Goal: Complete application form: Complete application form

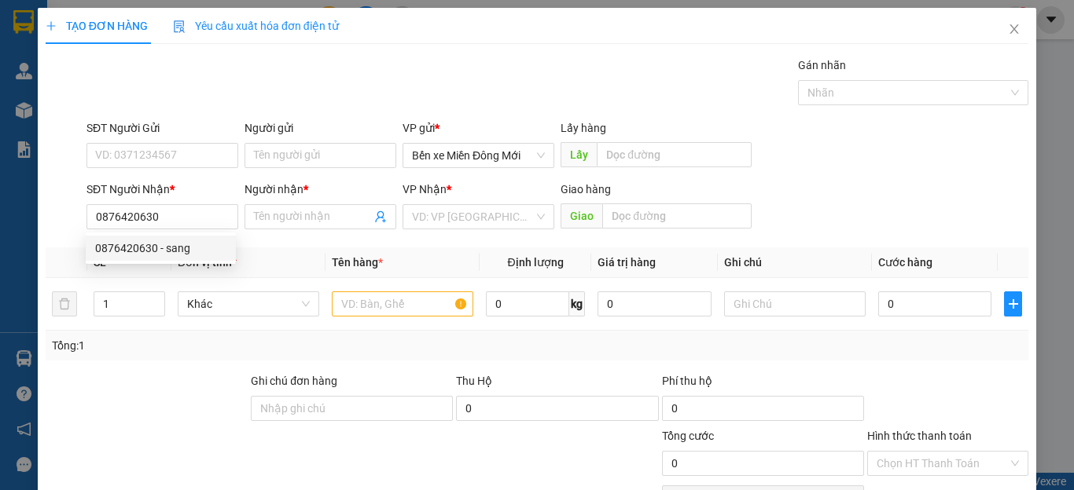
click at [123, 248] on div "0876420630 - sang" at bounding box center [160, 248] width 131 height 17
type input "sang"
type input "100.000"
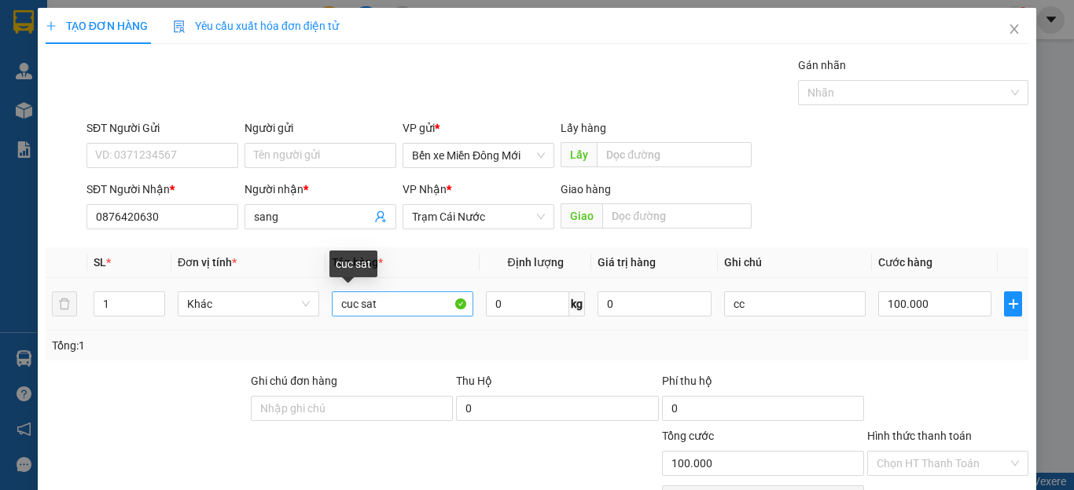
type input "0876420630"
click at [413, 307] on input "cuc sat" at bounding box center [402, 304] width 141 height 25
type input "c"
type input "gio"
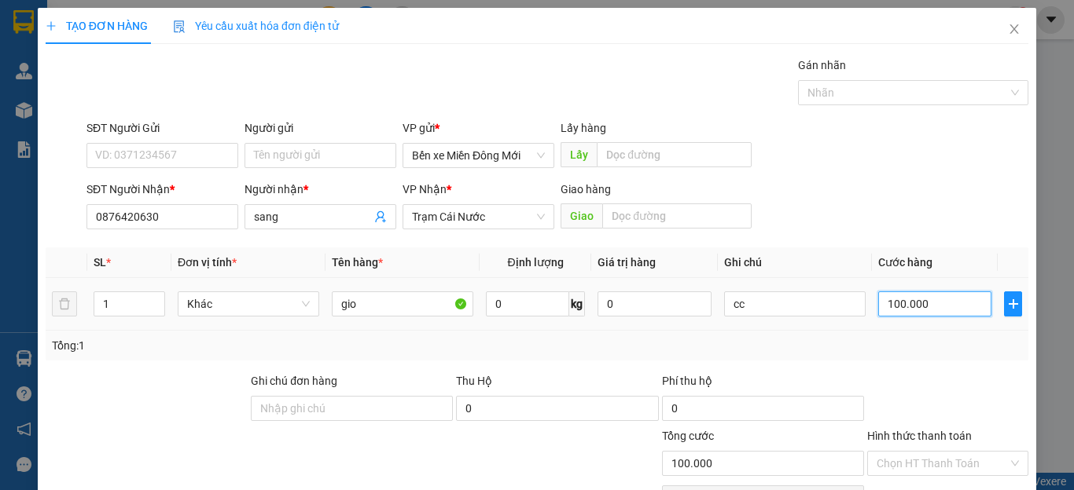
click at [906, 308] on input "100.000" at bounding box center [934, 304] width 113 height 25
type input "7"
type input "70"
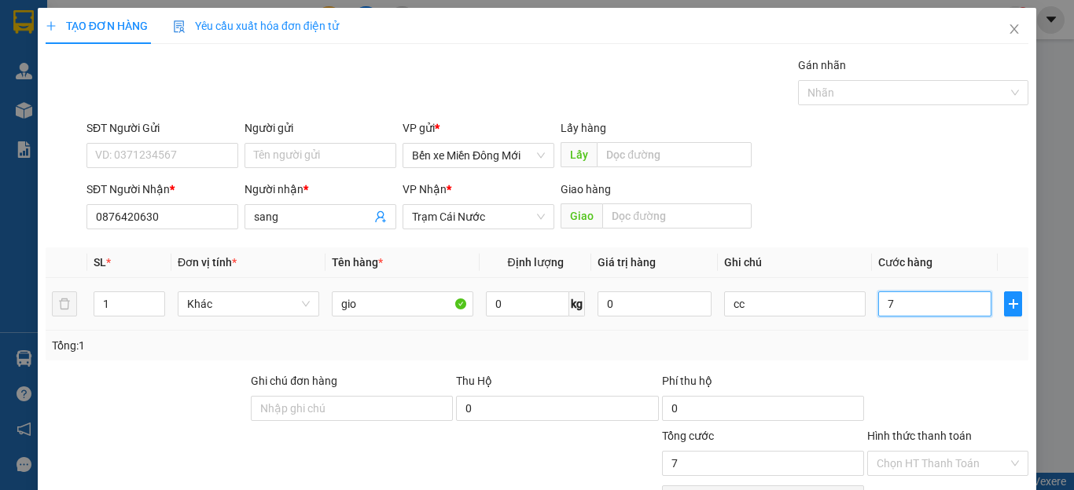
type input "70"
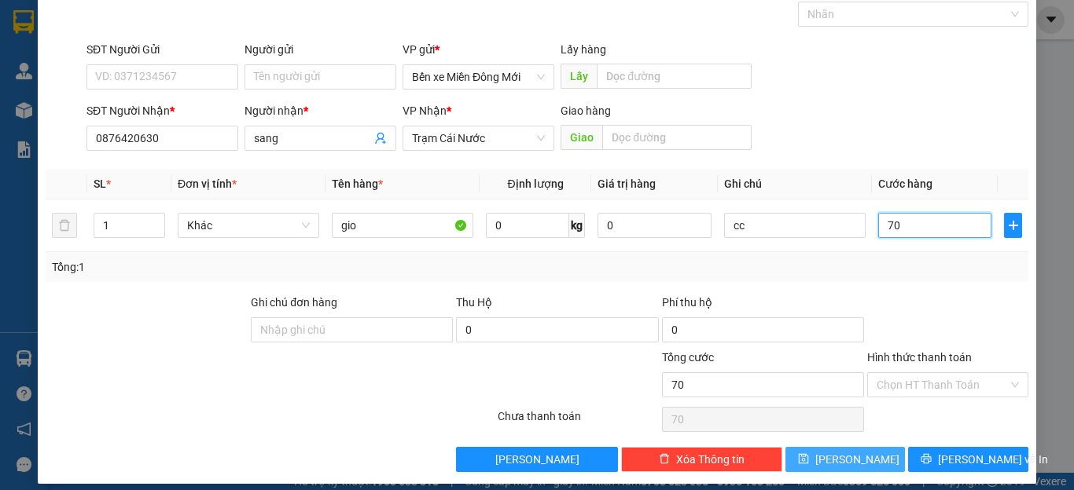
type input "70"
click at [832, 464] on button "[PERSON_NAME]" at bounding box center [845, 459] width 120 height 25
type input "70.000"
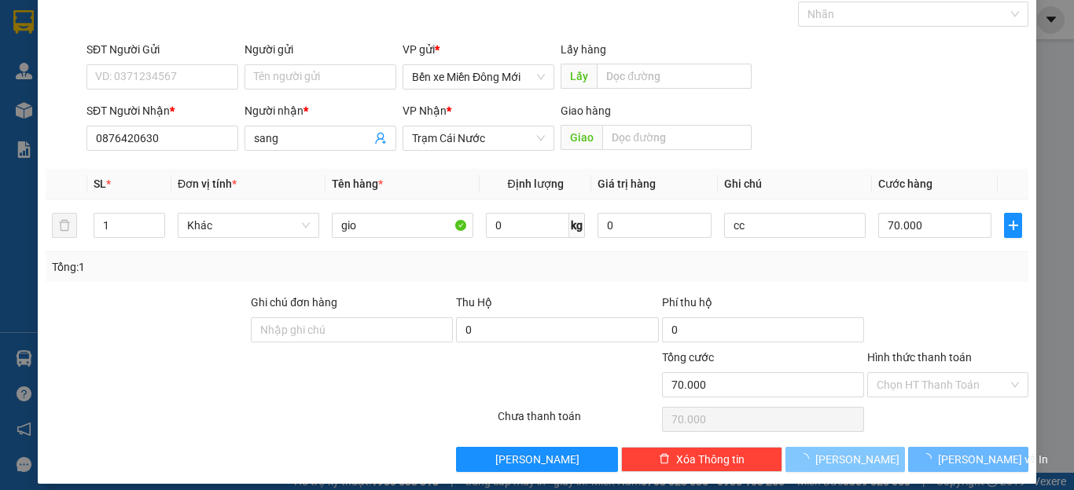
type input "0"
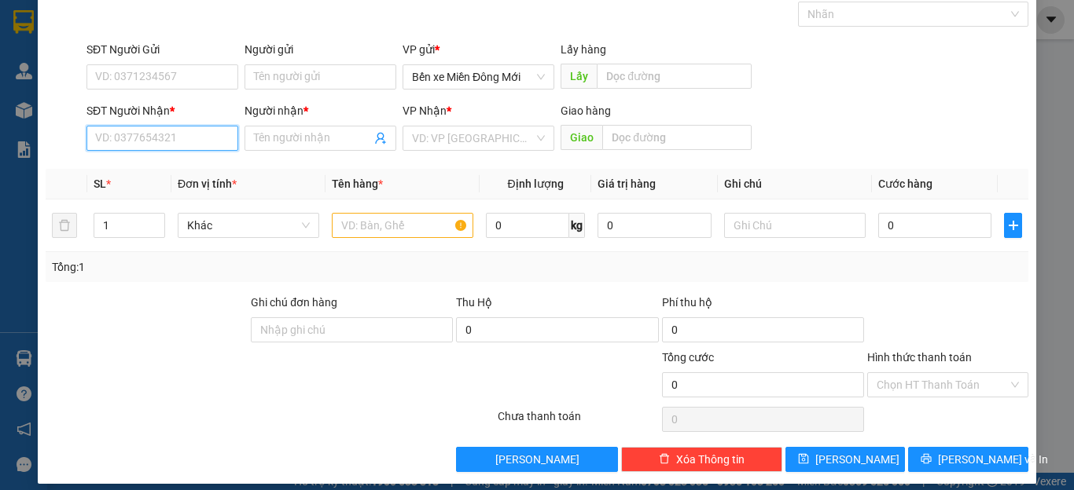
click at [113, 146] on input "SĐT Người Nhận *" at bounding box center [162, 138] width 152 height 25
type input "0357347570"
click at [293, 134] on input "Người nhận *" at bounding box center [312, 138] width 117 height 17
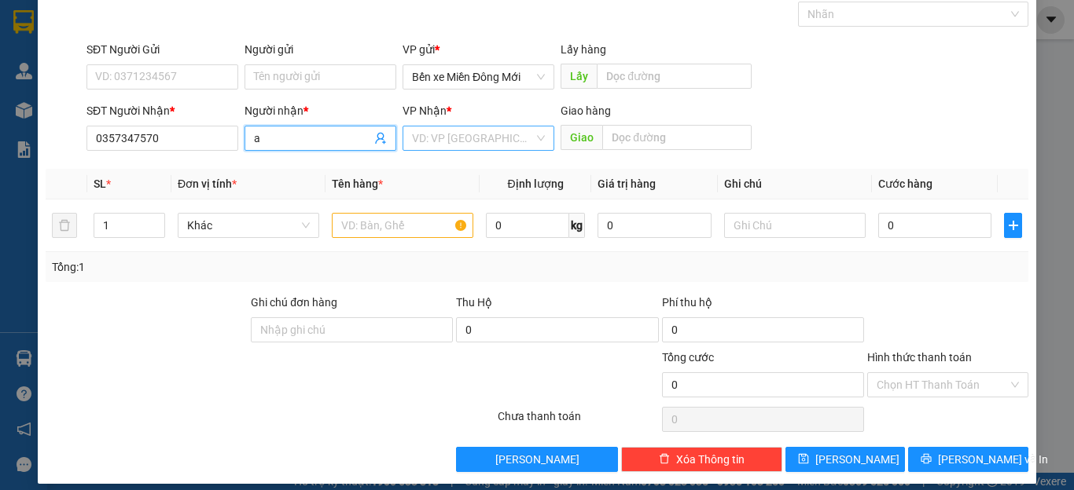
type input "a"
click at [434, 141] on input "search" at bounding box center [473, 139] width 122 height 24
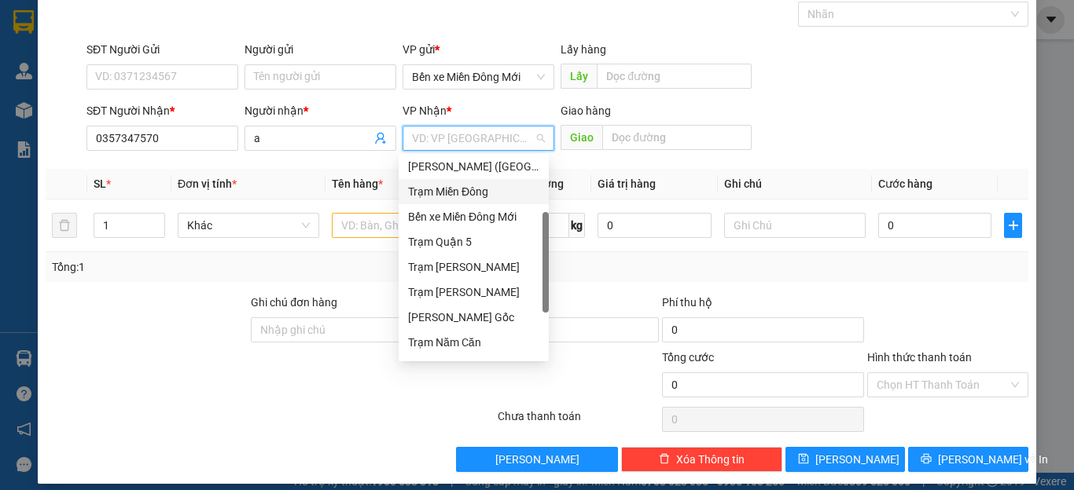
scroll to position [145, 0]
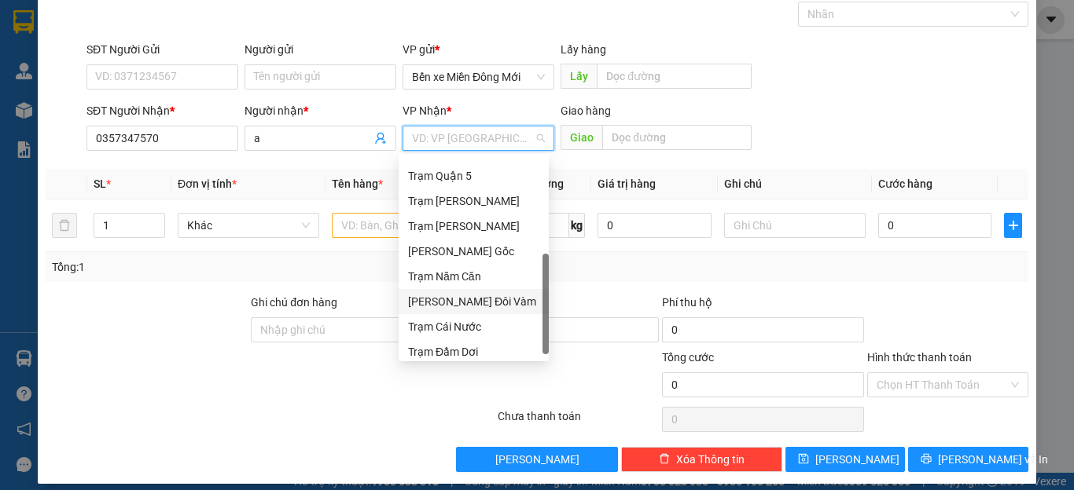
click at [454, 305] on div "[PERSON_NAME] Đôi Vàm" at bounding box center [473, 301] width 131 height 17
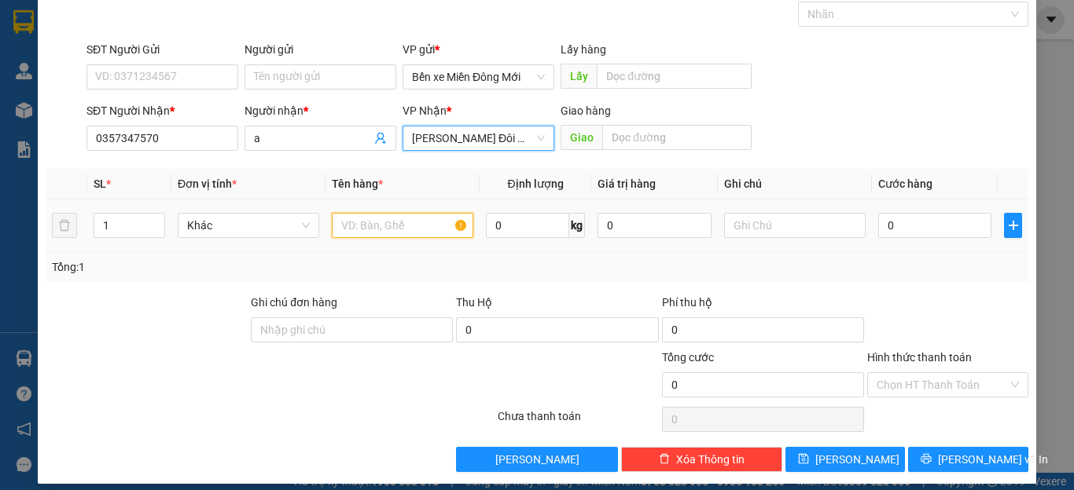
click at [357, 230] on input "text" at bounding box center [402, 225] width 141 height 25
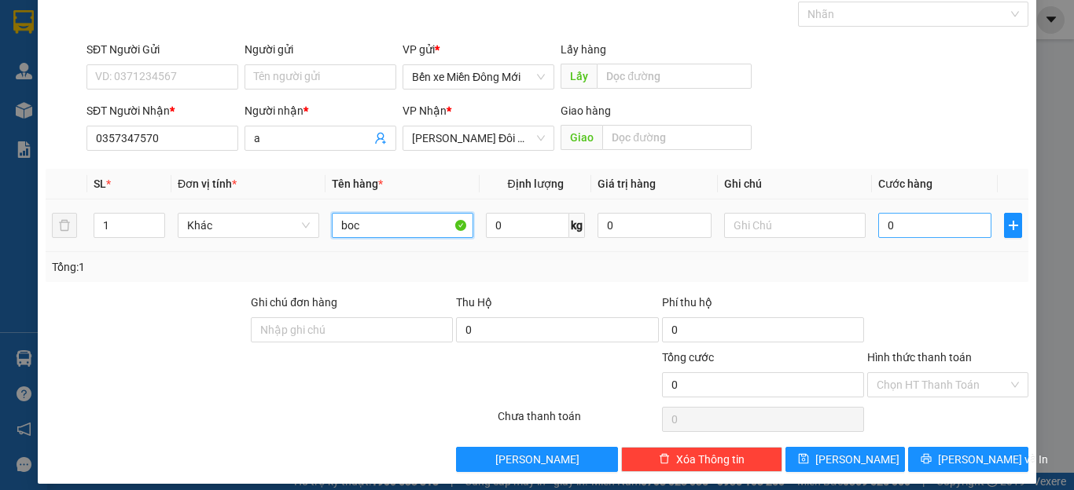
type input "boc"
click at [942, 222] on input "0" at bounding box center [934, 225] width 113 height 25
type input "5"
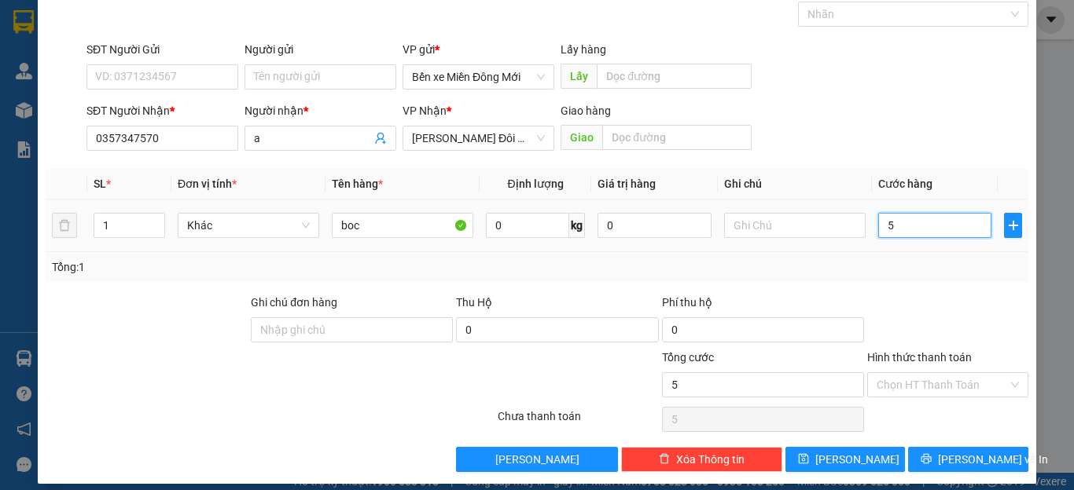
type input "50"
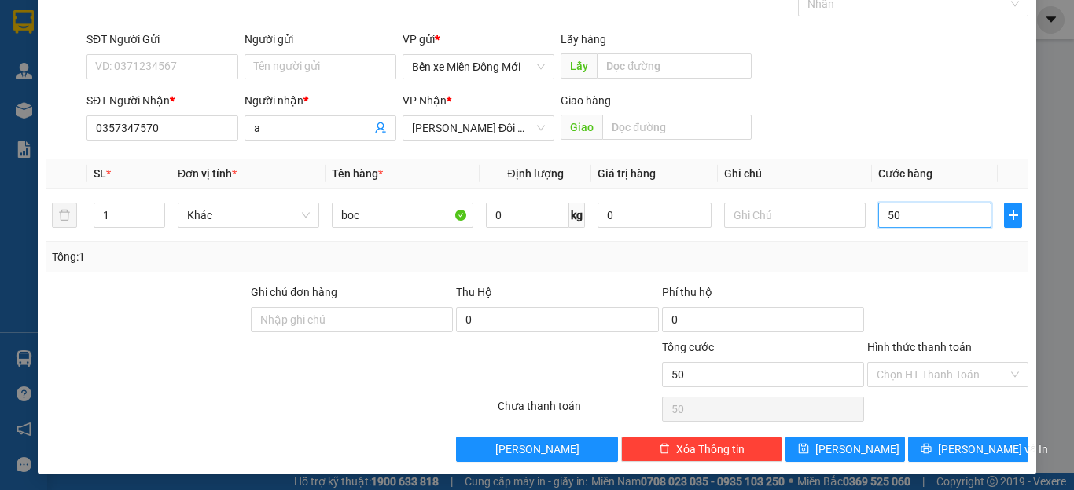
scroll to position [91, 0]
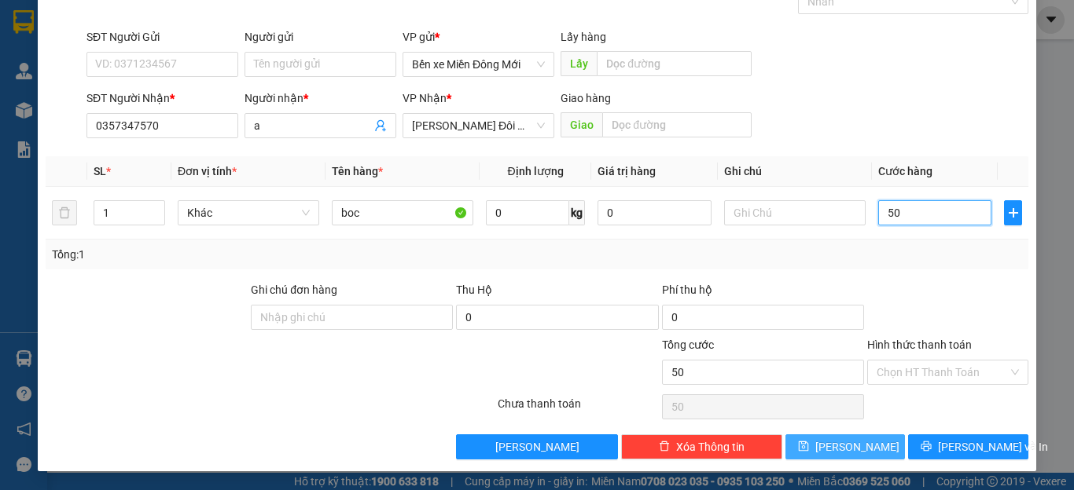
type input "50"
click at [869, 456] on button "[PERSON_NAME]" at bounding box center [845, 447] width 120 height 25
type input "50.000"
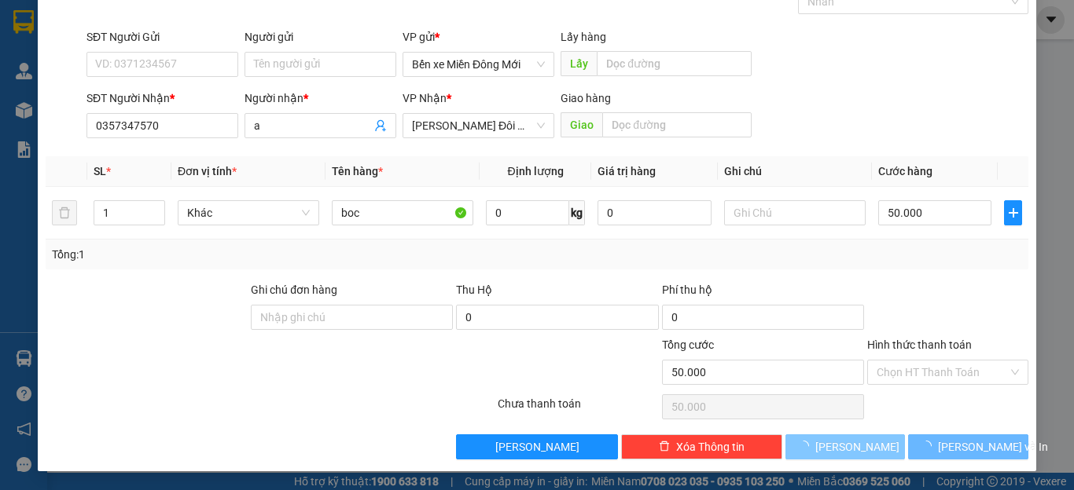
type input "0"
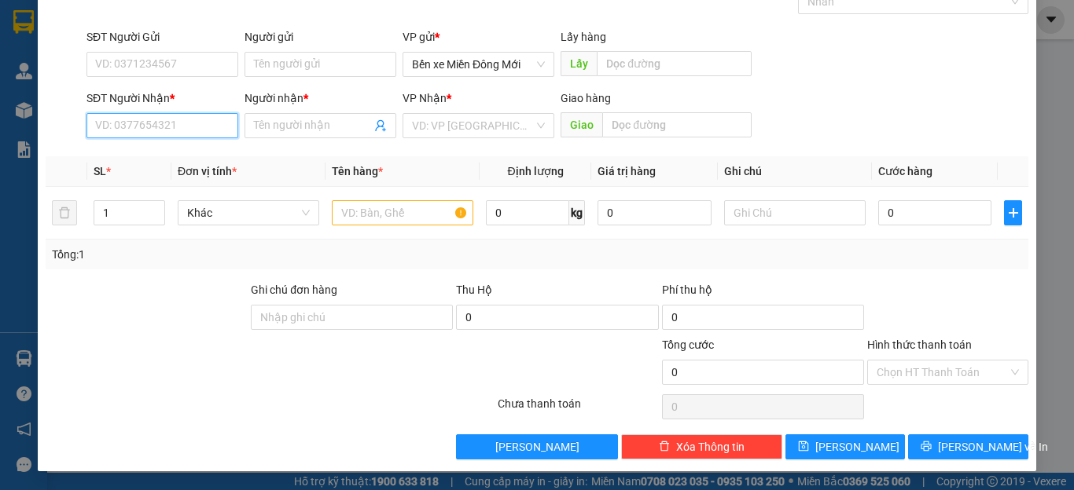
click at [105, 128] on input "SĐT Người Nhận *" at bounding box center [162, 125] width 152 height 25
type input "0826930303"
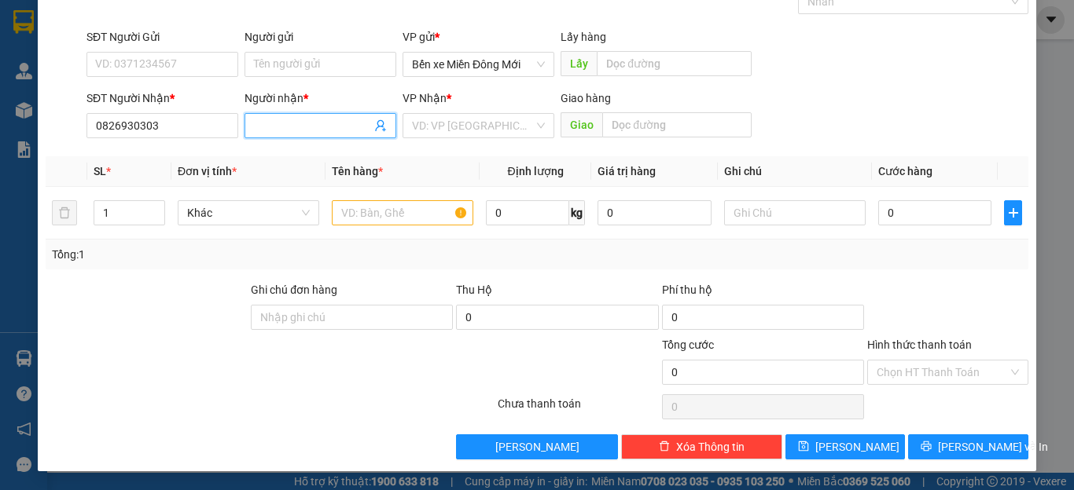
click at [314, 126] on input "Người nhận *" at bounding box center [312, 125] width 117 height 17
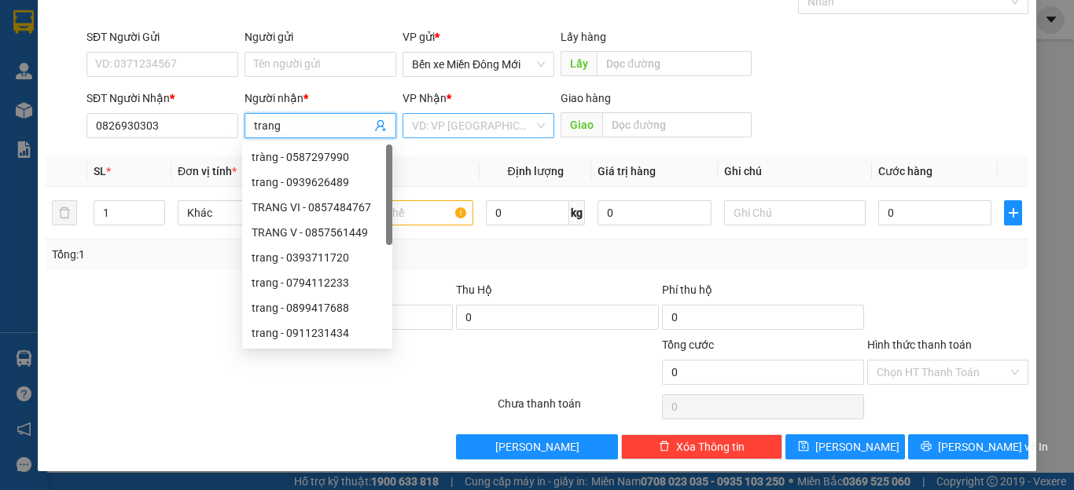
type input "trang"
click at [432, 129] on input "search" at bounding box center [473, 126] width 122 height 24
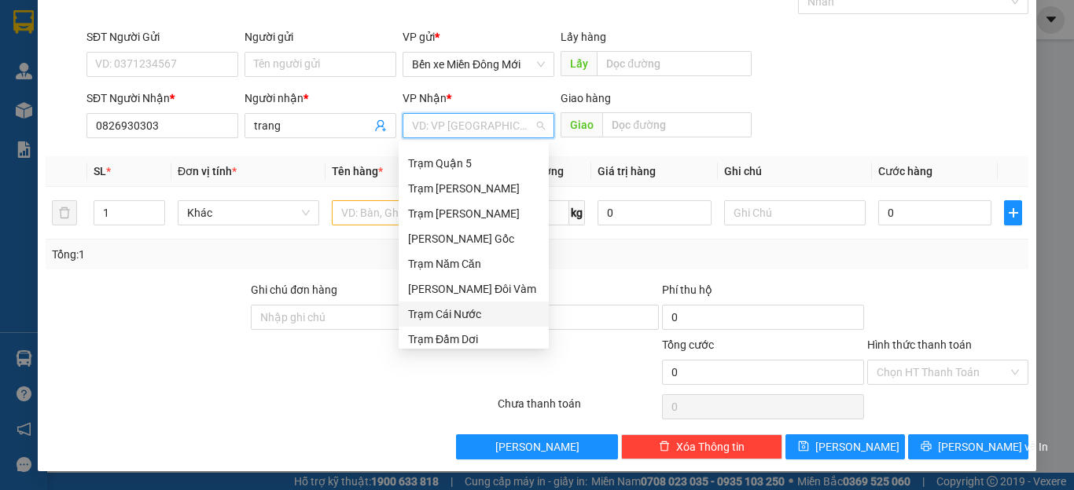
click at [435, 321] on div "Trạm Cái Nước" at bounding box center [473, 314] width 131 height 17
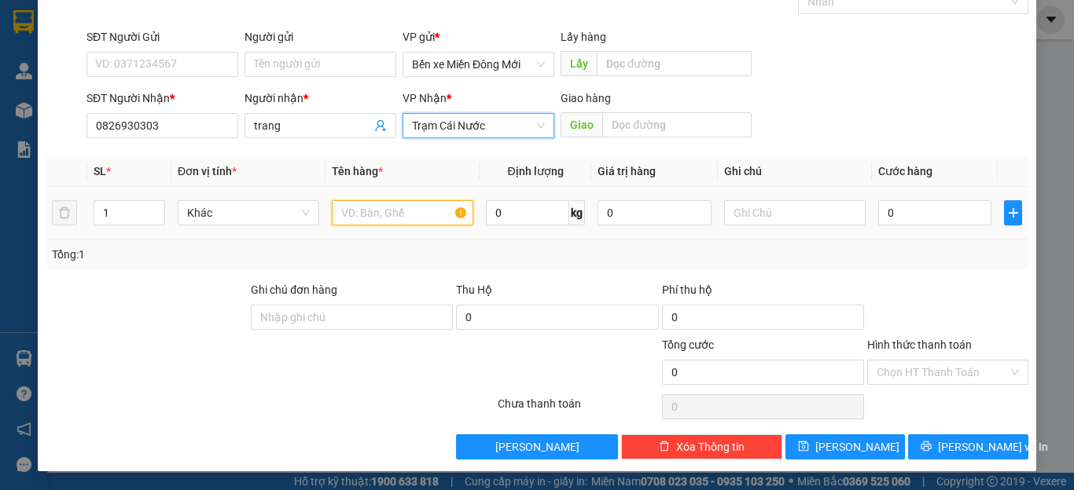
click at [413, 219] on input "text" at bounding box center [402, 212] width 141 height 25
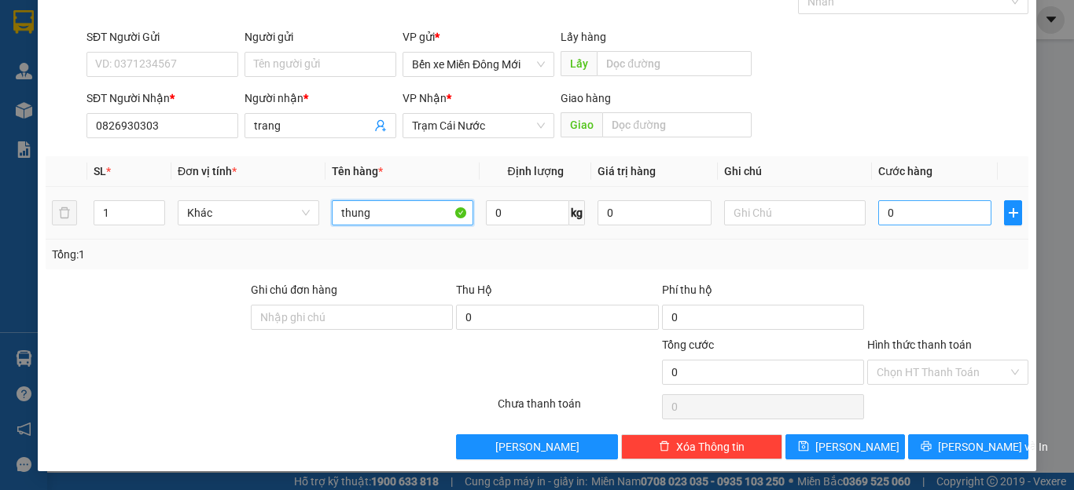
type input "thung"
click at [911, 216] on input "0" at bounding box center [934, 212] width 113 height 25
type input "1"
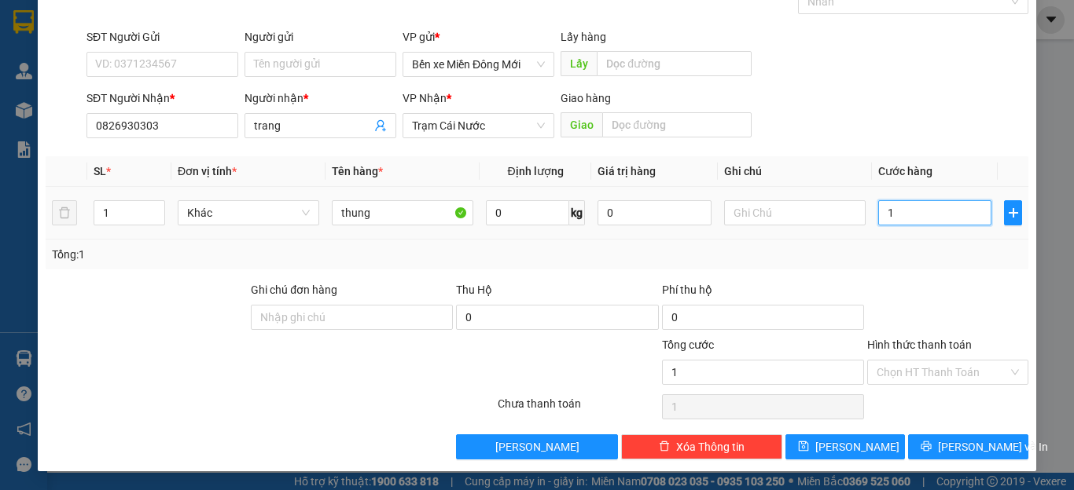
type input "10"
type input "100"
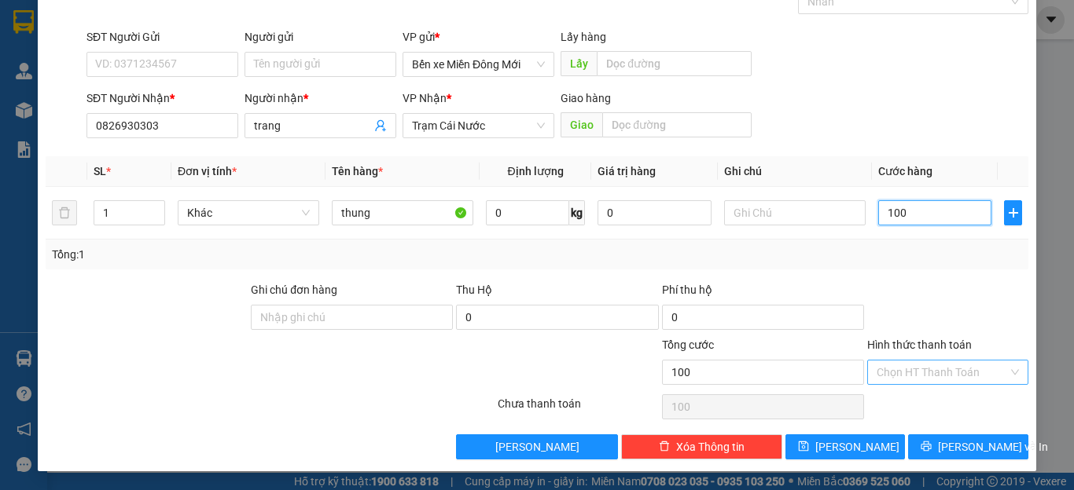
type input "100"
click at [891, 377] on input "Hình thức thanh toán" at bounding box center [941, 373] width 131 height 24
type input "100.000"
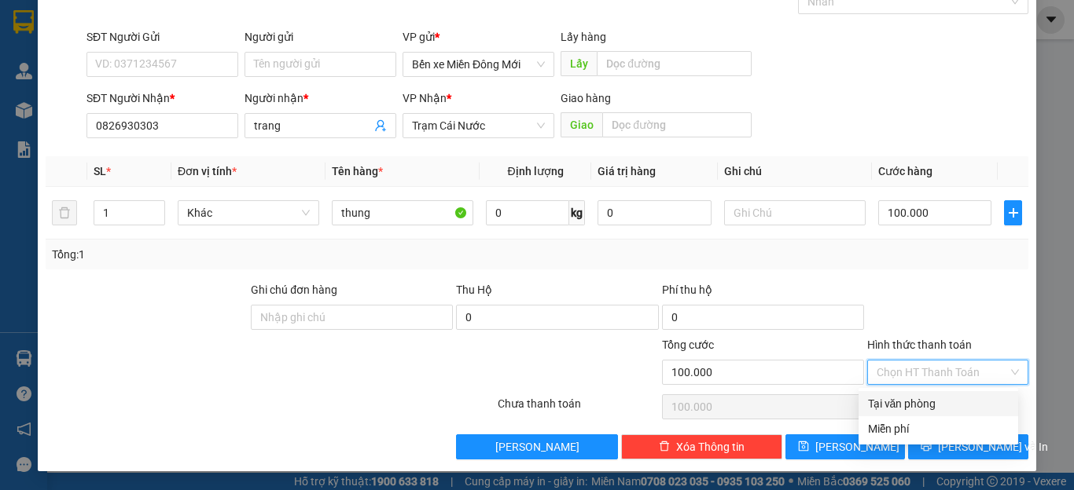
click at [898, 406] on div "Tại văn phòng" at bounding box center [938, 403] width 141 height 17
type input "0"
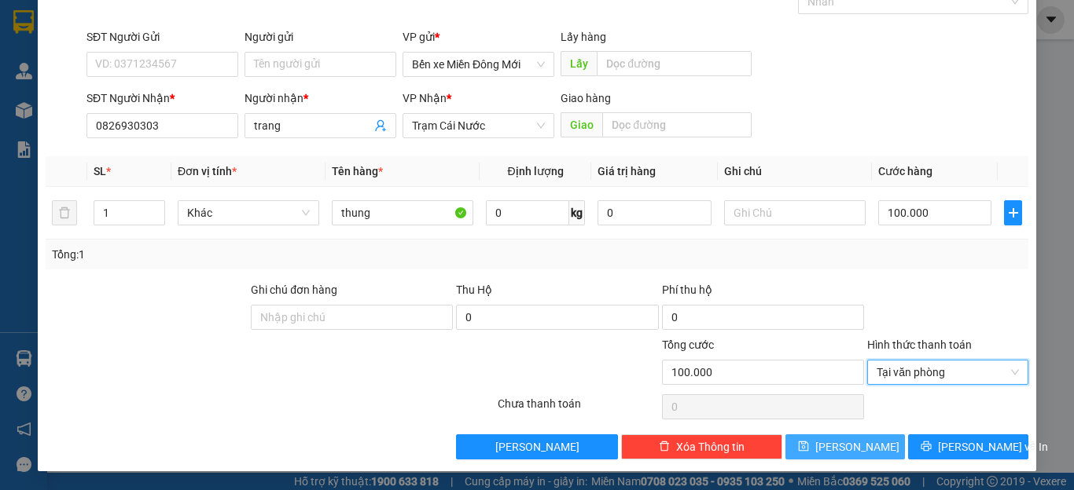
click at [859, 448] on button "[PERSON_NAME]" at bounding box center [845, 447] width 120 height 25
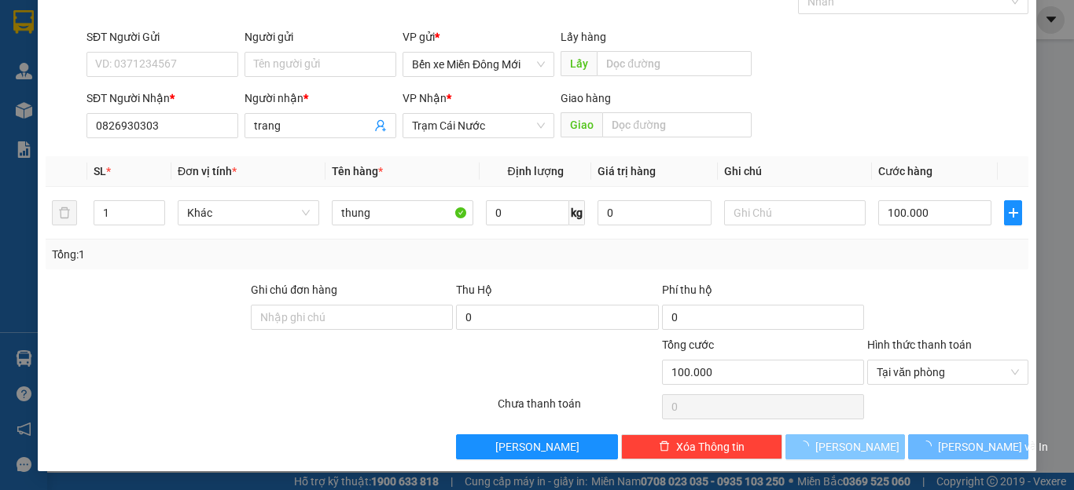
type input "0"
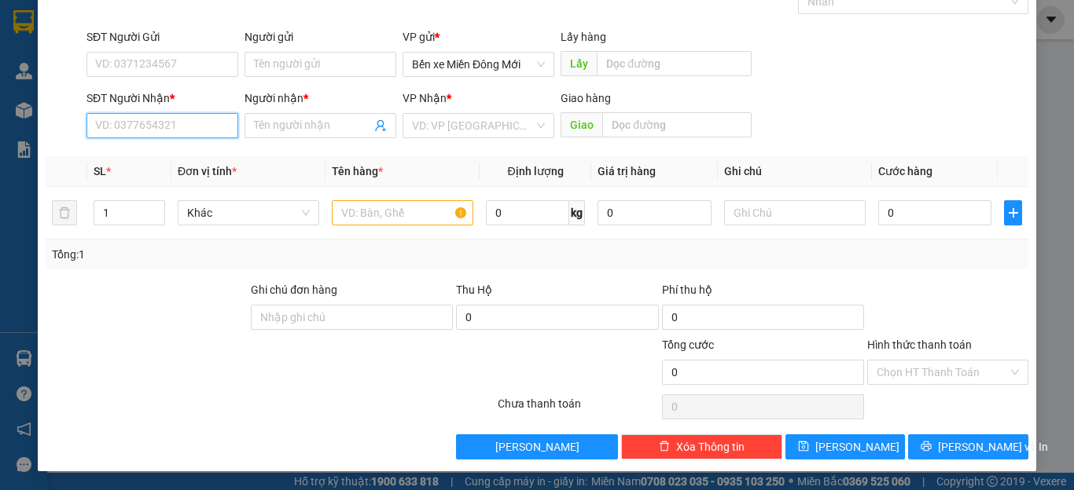
click at [174, 137] on input "SĐT Người Nhận *" at bounding box center [162, 125] width 152 height 25
type input "0963955930"
click at [303, 128] on input "Người nhận *" at bounding box center [312, 125] width 117 height 17
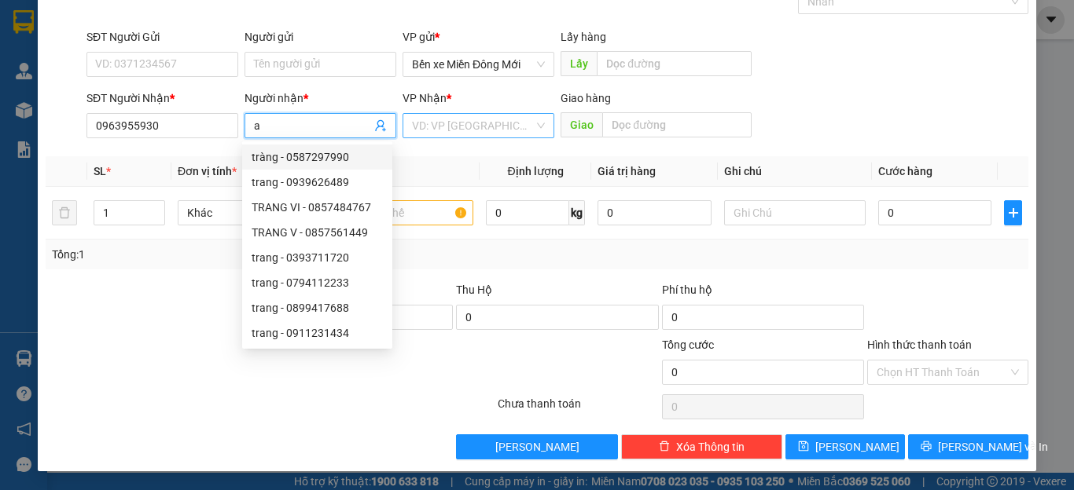
type input "a"
click at [495, 116] on input "search" at bounding box center [473, 126] width 122 height 24
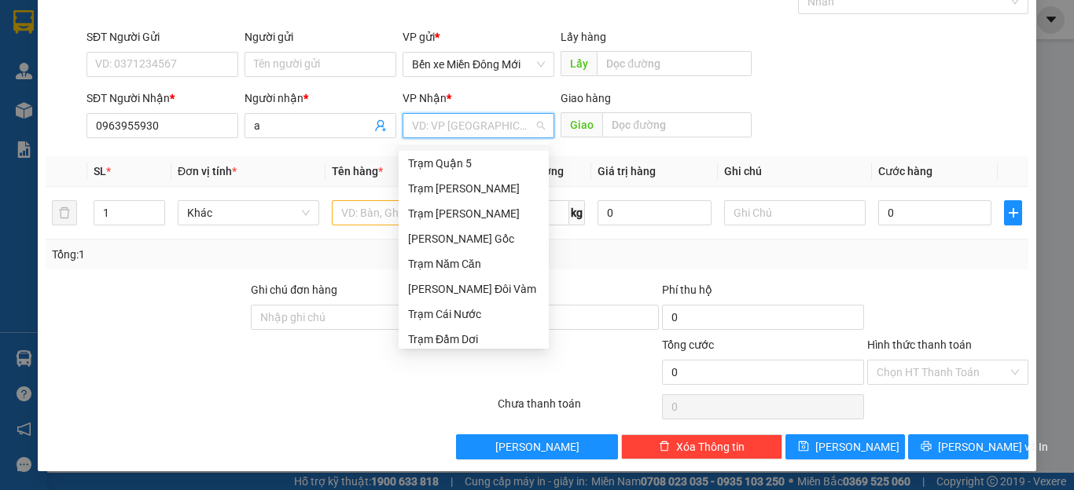
click at [485, 130] on input "search" at bounding box center [473, 126] width 122 height 24
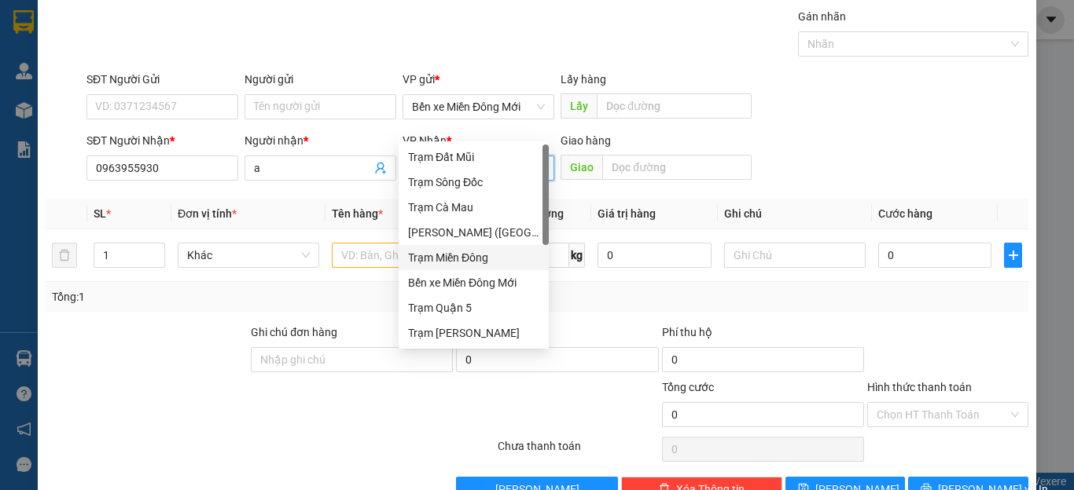
scroll to position [13, 0]
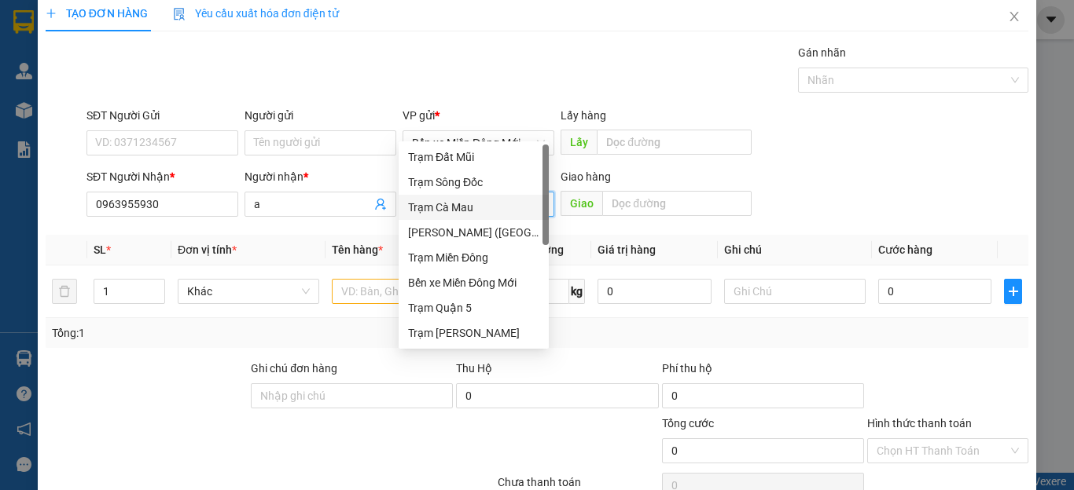
click at [435, 217] on div "Trạm Cà Mau" at bounding box center [473, 207] width 150 height 25
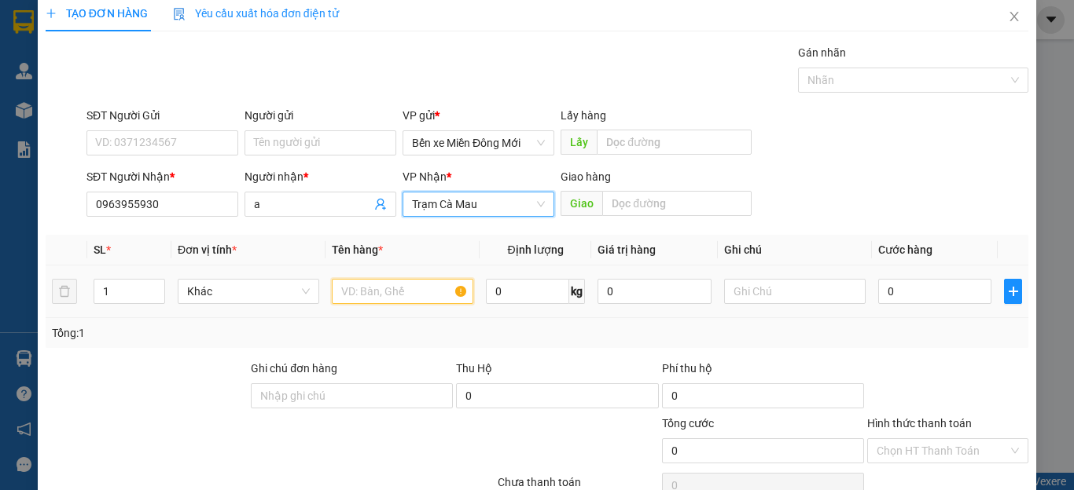
drag, startPoint x: 371, startPoint y: 300, endPoint x: 375, endPoint y: 309, distance: 9.5
click at [375, 309] on td at bounding box center [402, 292] width 154 height 53
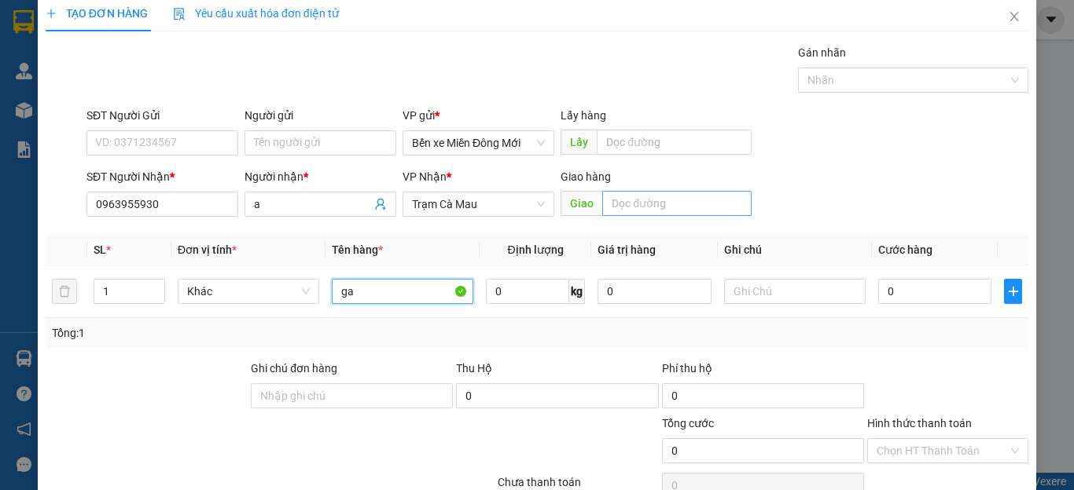
type input "ga"
click at [657, 209] on input "text" at bounding box center [676, 203] width 149 height 25
type input "nga 5"
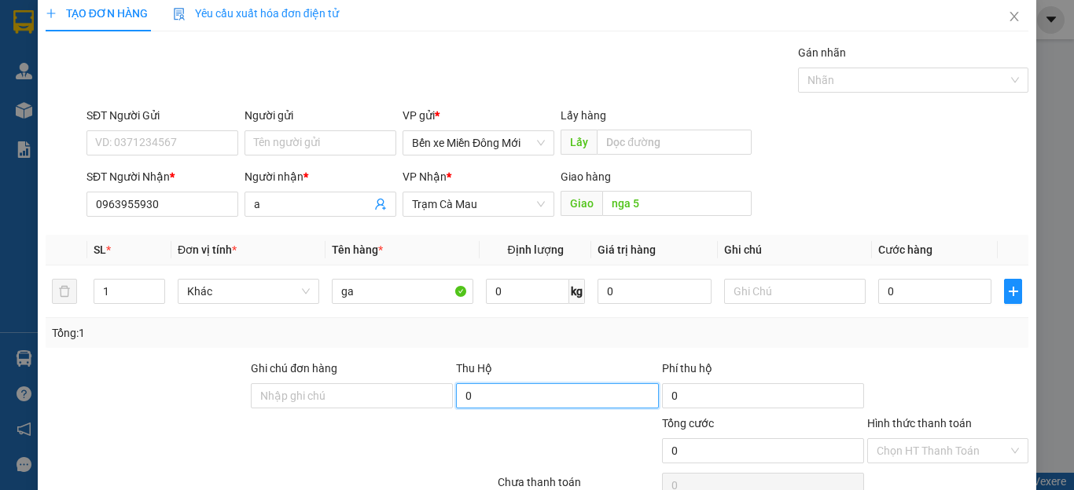
click at [593, 392] on input "0" at bounding box center [557, 396] width 202 height 25
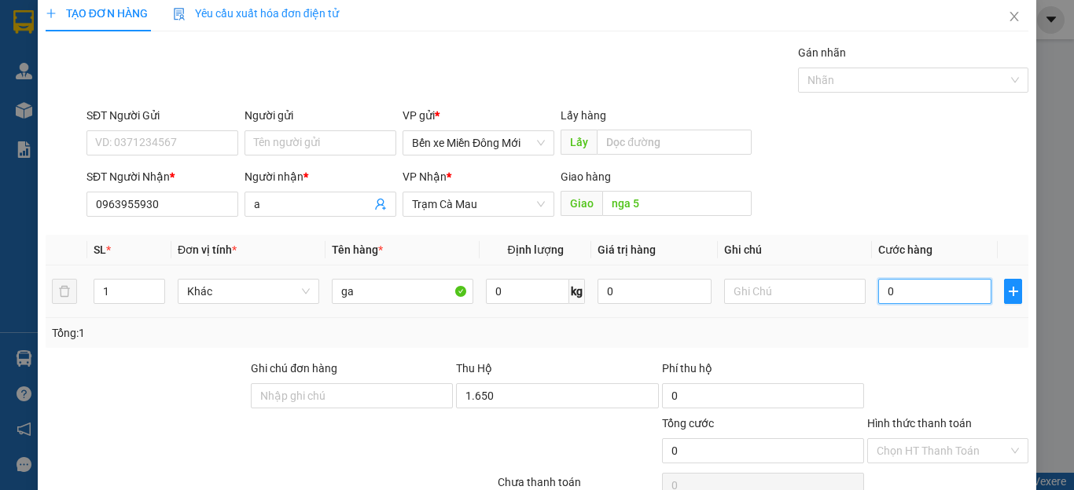
click at [914, 292] on input "0" at bounding box center [934, 291] width 113 height 25
type input "1.650.000"
type input "1"
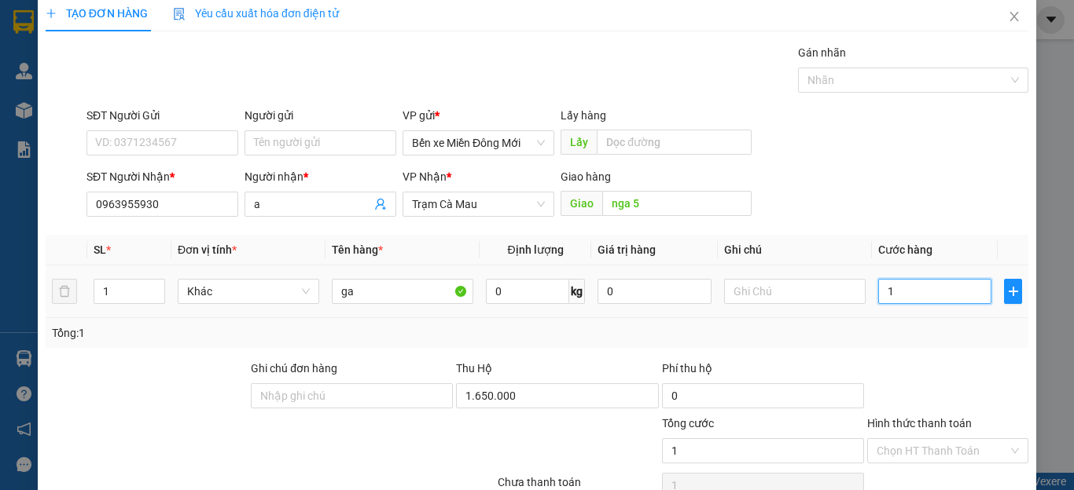
type input "10"
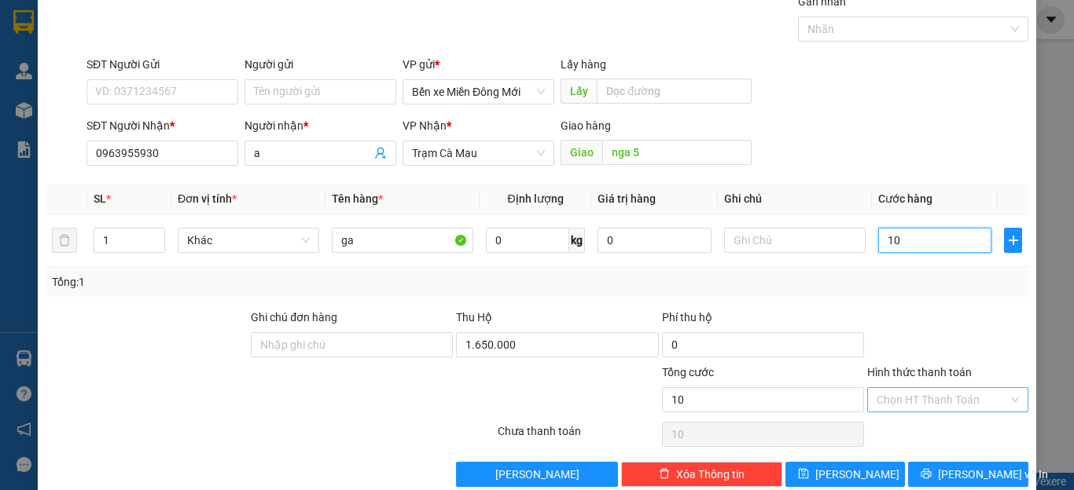
scroll to position [91, 0]
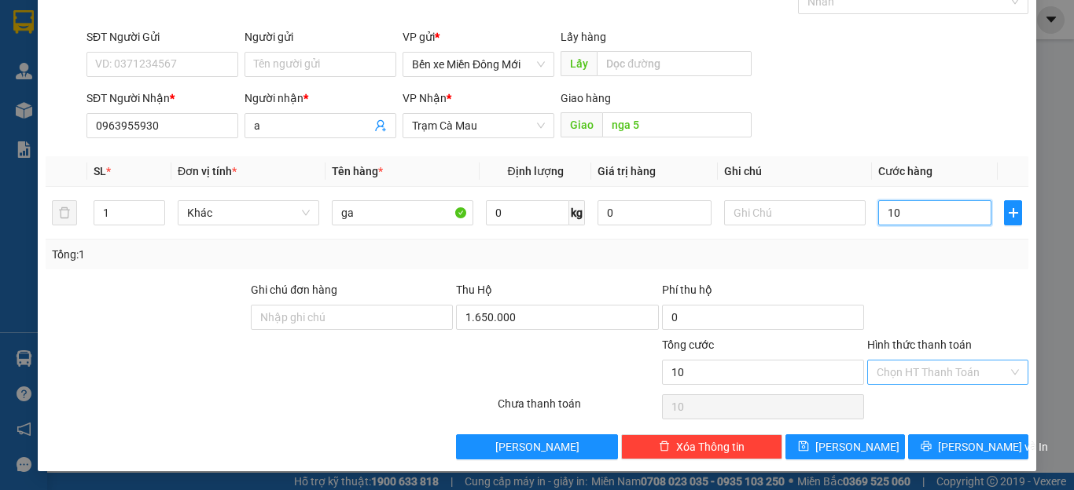
type input "10"
type input "10.000"
click at [902, 376] on input "Hình thức thanh toán" at bounding box center [941, 373] width 131 height 24
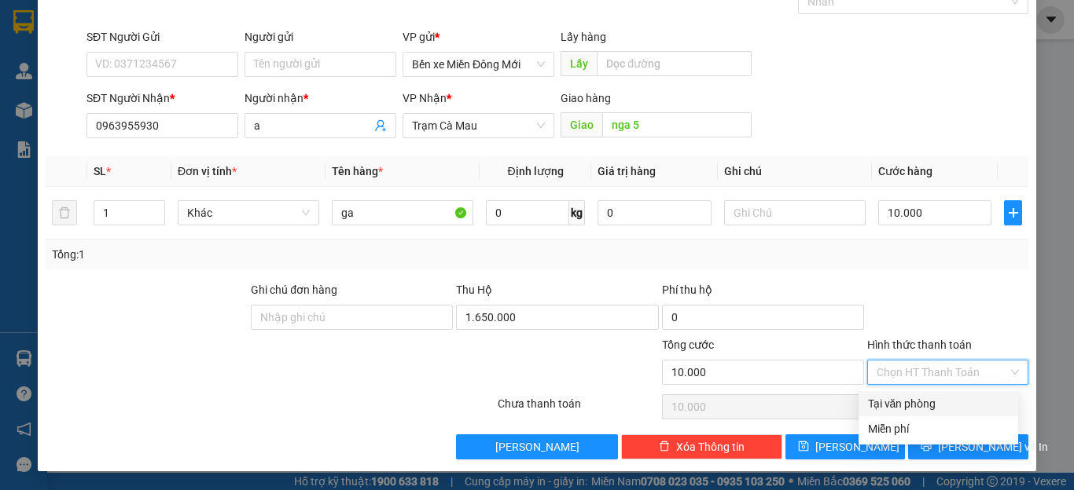
click at [910, 415] on div "Tại văn phòng" at bounding box center [938, 403] width 160 height 25
type input "0"
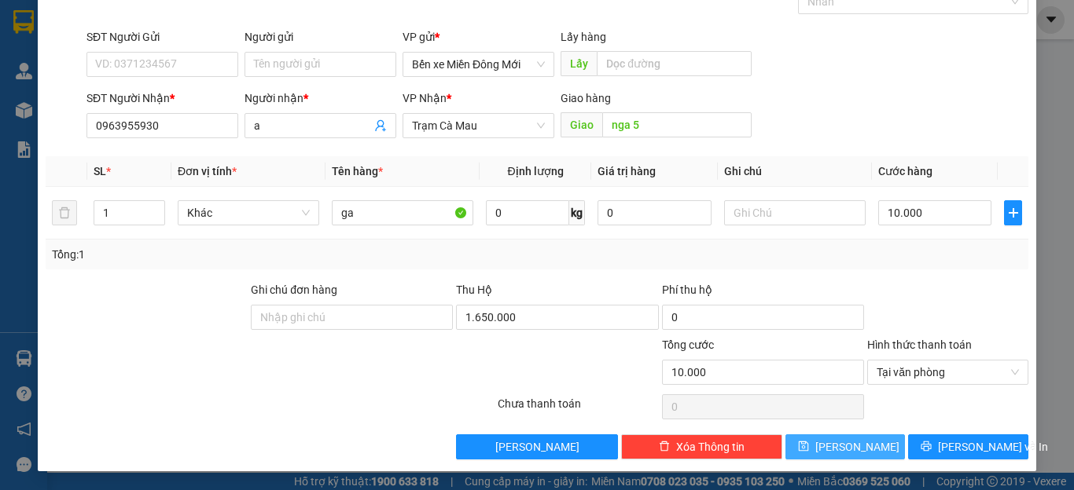
click at [862, 439] on button "[PERSON_NAME]" at bounding box center [845, 447] width 120 height 25
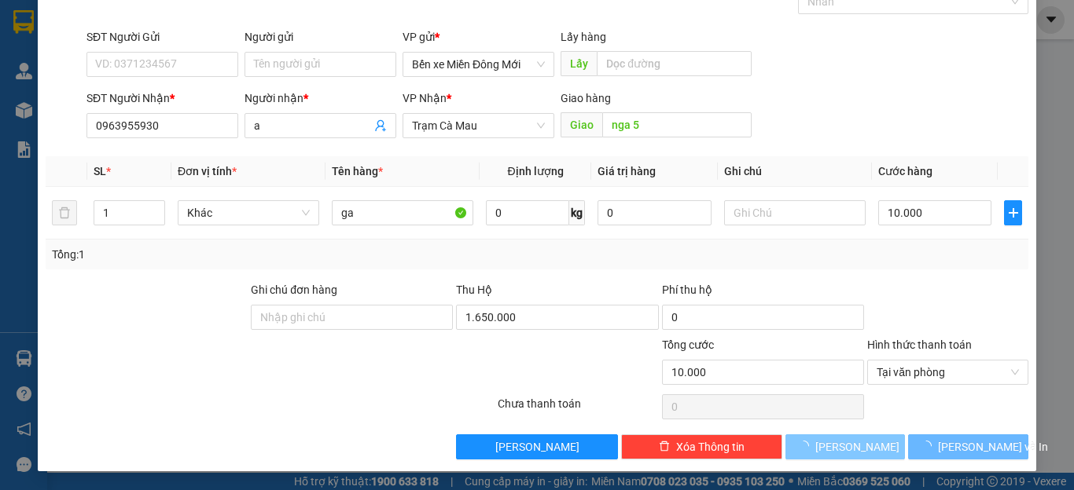
type input "0"
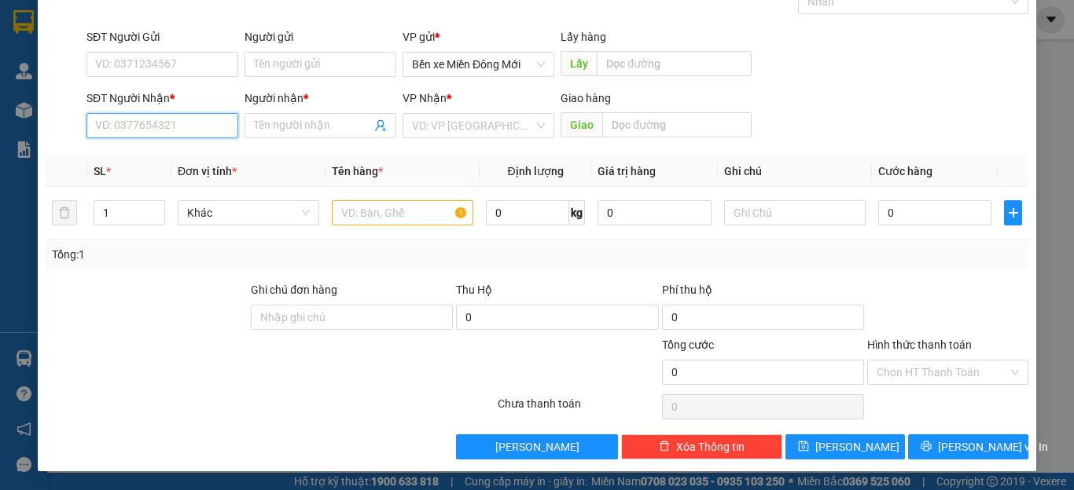
click at [212, 132] on input "SĐT Người Nhận *" at bounding box center [162, 125] width 152 height 25
type input "0946558458"
click at [295, 127] on input "Người nhận *" at bounding box center [312, 125] width 117 height 17
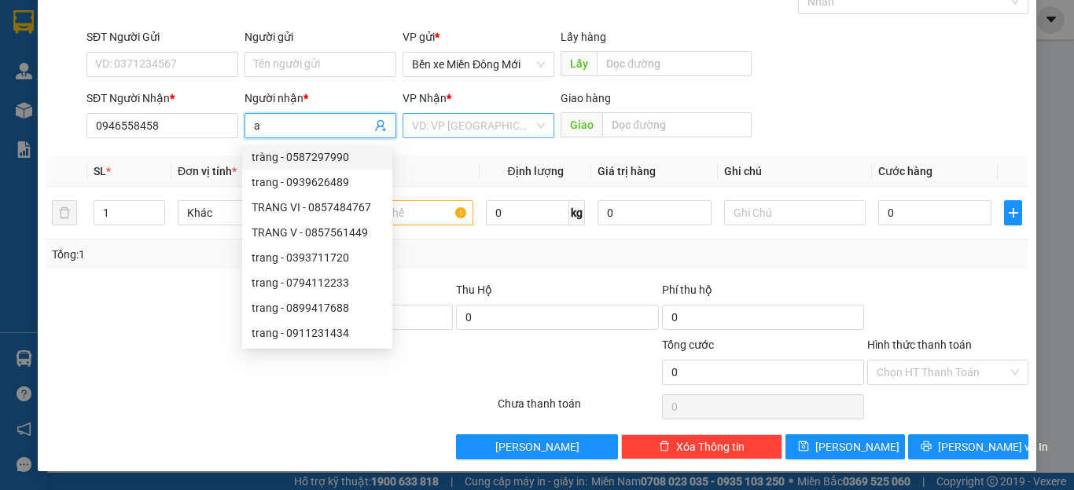
type input "a"
click at [433, 123] on input "search" at bounding box center [473, 126] width 122 height 24
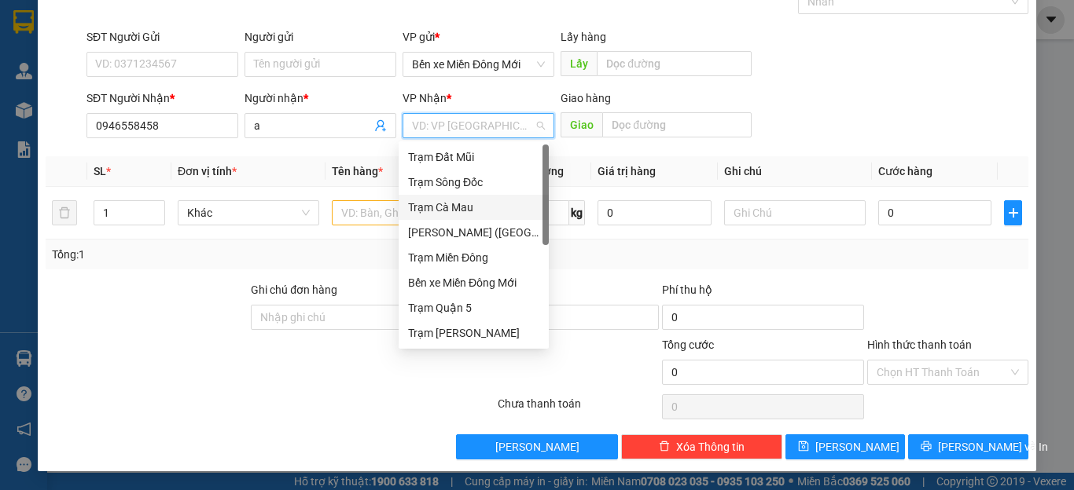
click at [457, 215] on div "Trạm Cà Mau" at bounding box center [473, 207] width 131 height 17
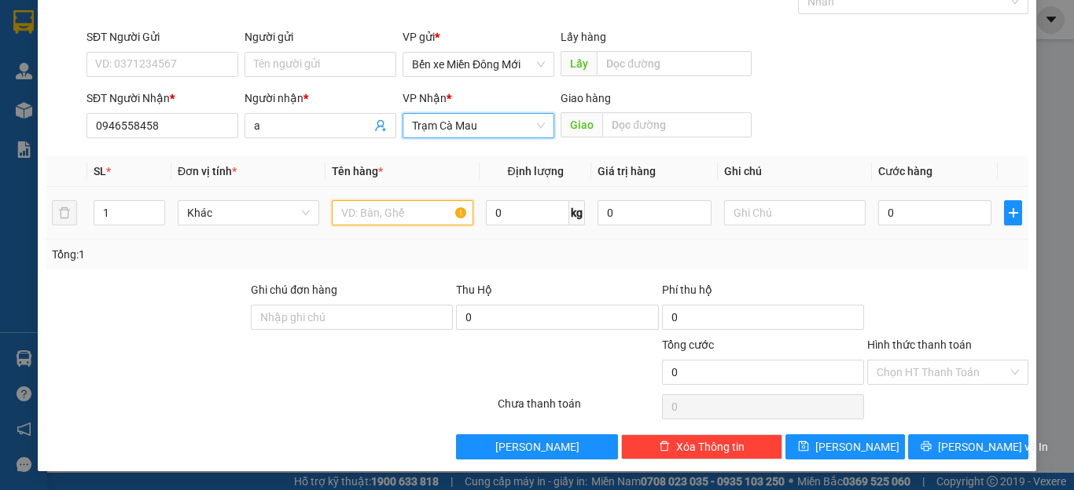
click at [409, 218] on input "text" at bounding box center [402, 212] width 141 height 25
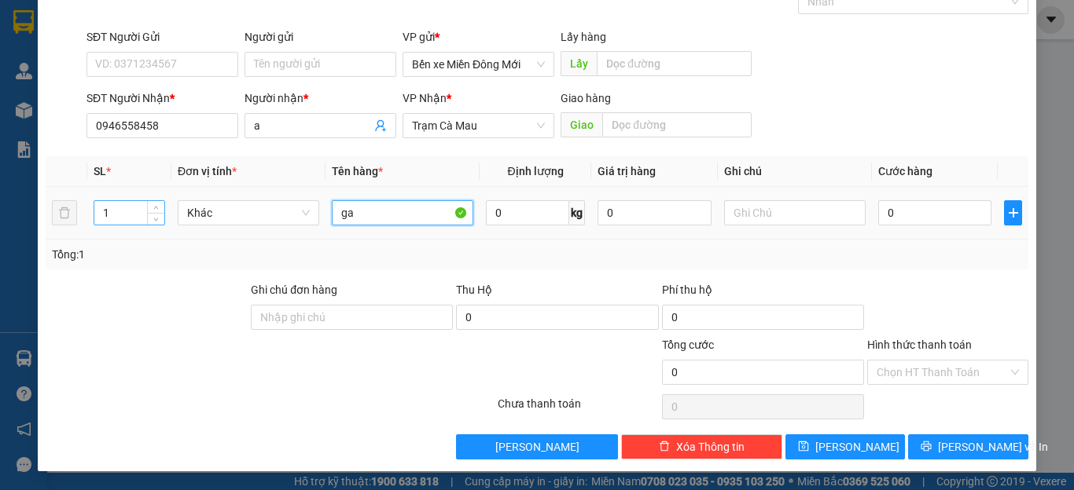
type input "ga"
click at [117, 215] on input "1" at bounding box center [129, 213] width 70 height 24
type input "2"
click at [377, 223] on input "ga" at bounding box center [402, 212] width 141 height 25
type input "ga 2 t"
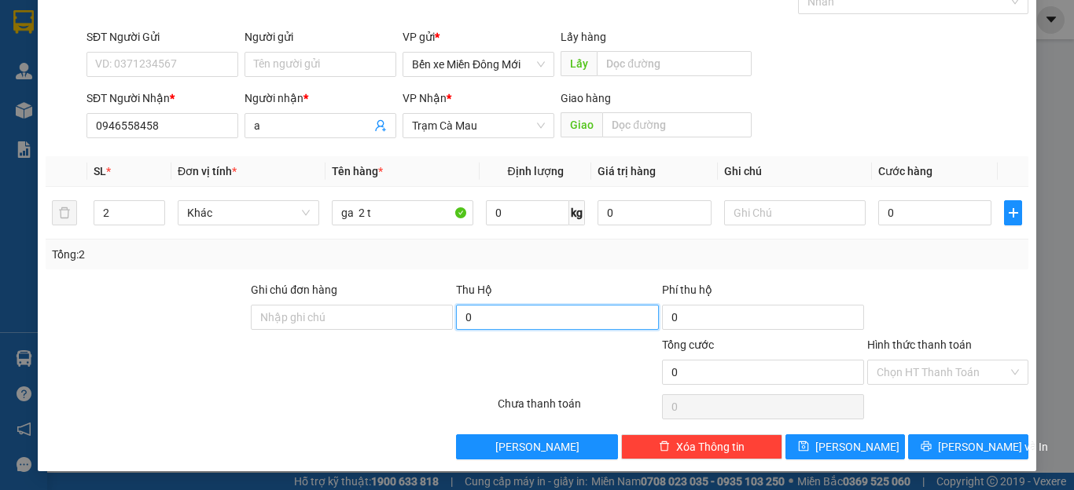
click at [534, 327] on input "0" at bounding box center [557, 317] width 202 height 25
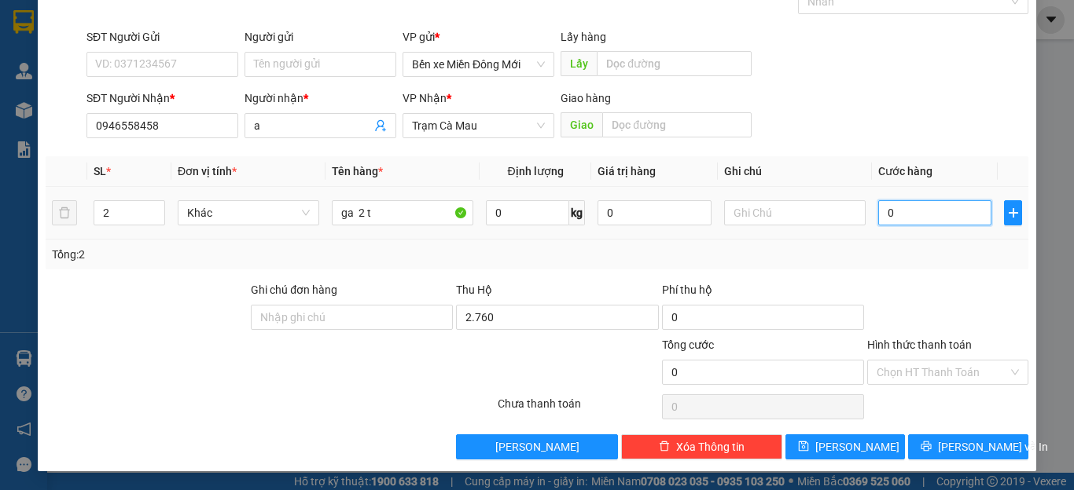
click at [898, 209] on input "0" at bounding box center [934, 212] width 113 height 25
type input "2.760.000"
type input "1"
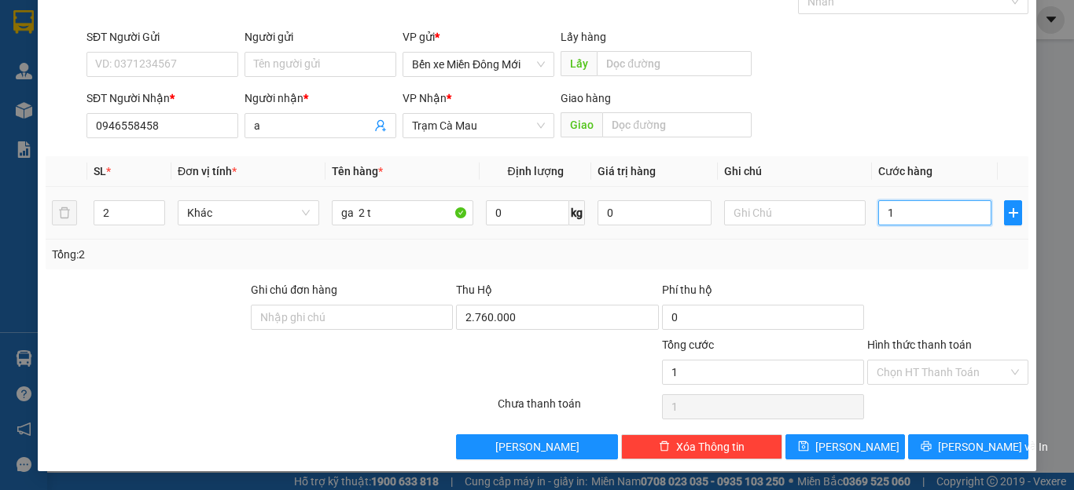
type input "10"
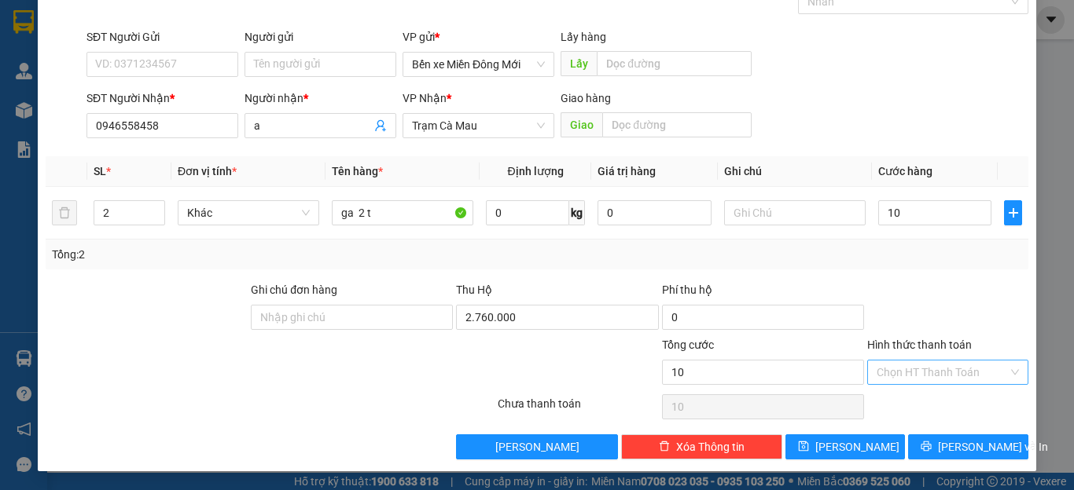
type input "10.000"
click at [897, 368] on input "Hình thức thanh toán" at bounding box center [941, 373] width 131 height 24
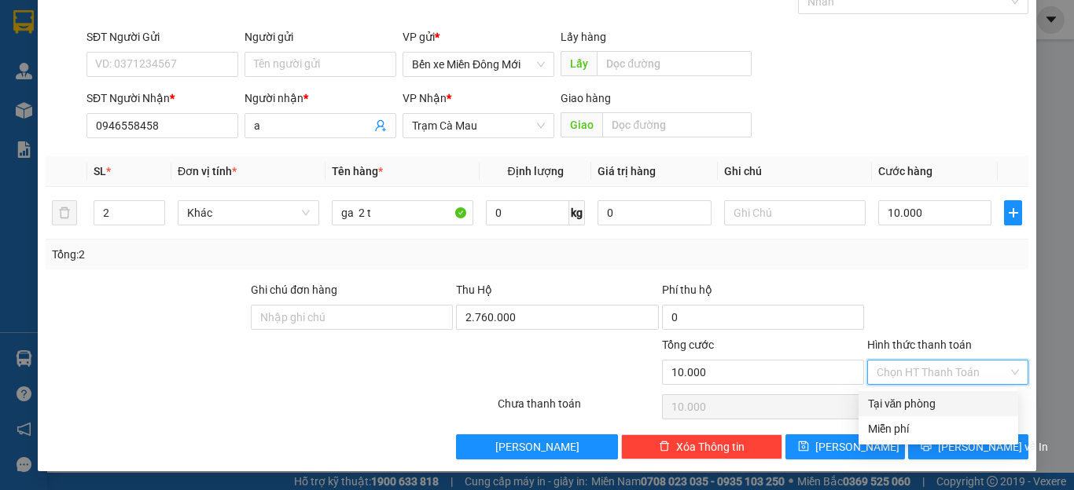
click at [874, 413] on div "Tại văn phòng" at bounding box center [938, 403] width 160 height 25
type input "0"
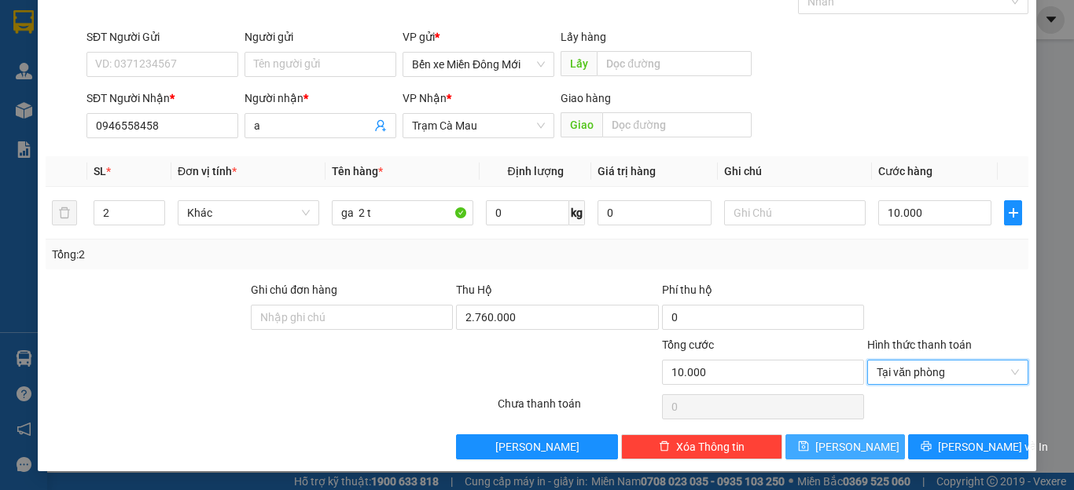
click at [842, 442] on span "[PERSON_NAME]" at bounding box center [857, 447] width 84 height 17
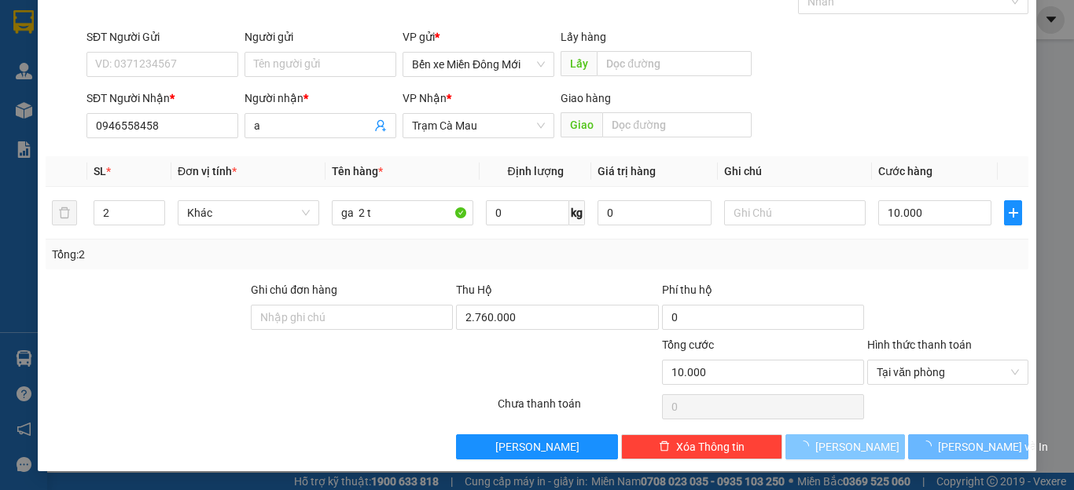
type input "0"
type input "1"
type input "0"
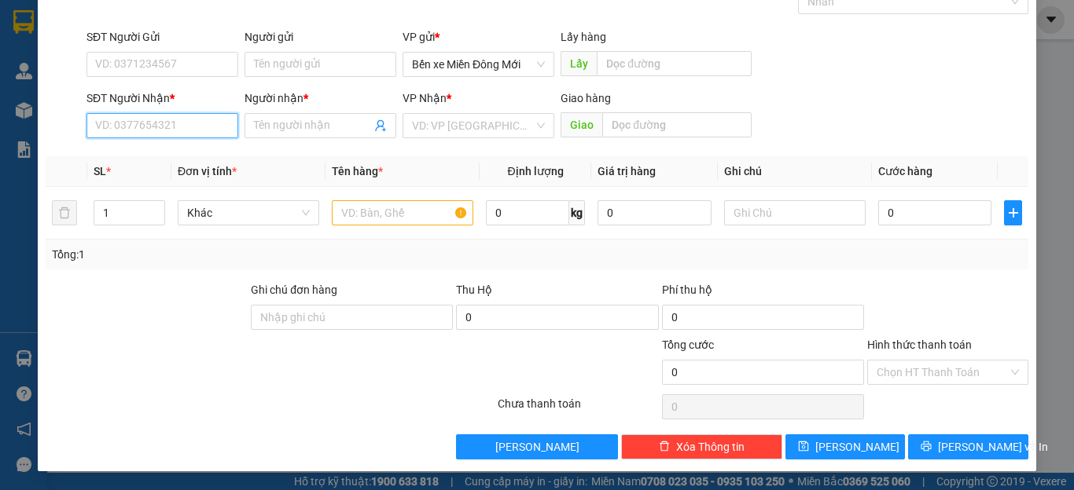
click at [152, 119] on input "SĐT Người Nhận *" at bounding box center [162, 125] width 152 height 25
type input "0829488006"
click at [261, 121] on input "Người nhận *" at bounding box center [312, 125] width 117 height 17
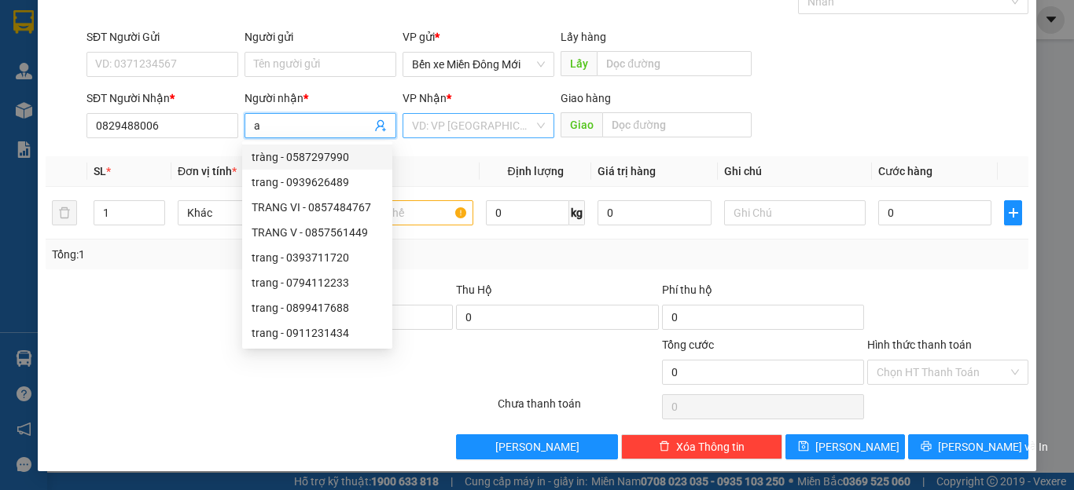
type input "a"
click at [426, 129] on input "search" at bounding box center [473, 126] width 122 height 24
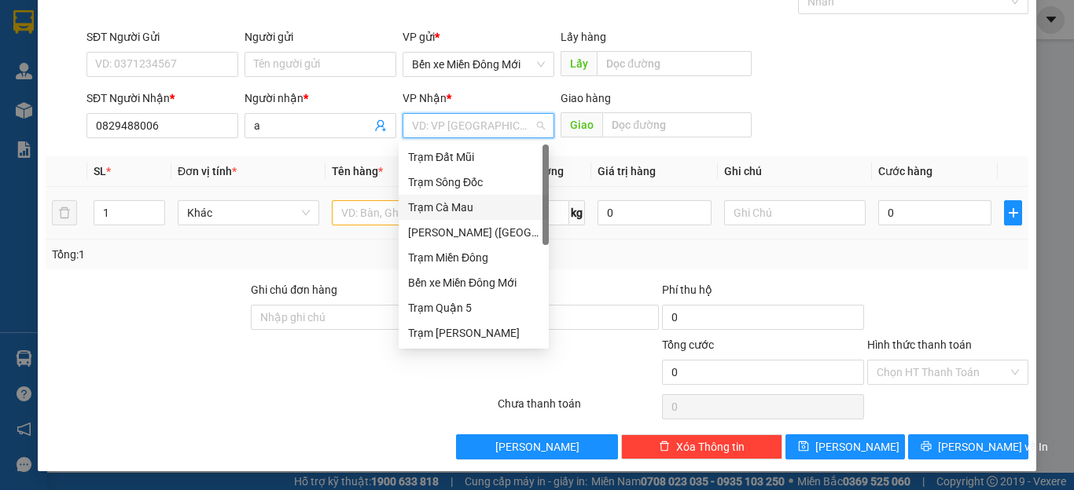
click at [443, 204] on div "Trạm Cà Mau" at bounding box center [473, 207] width 131 height 17
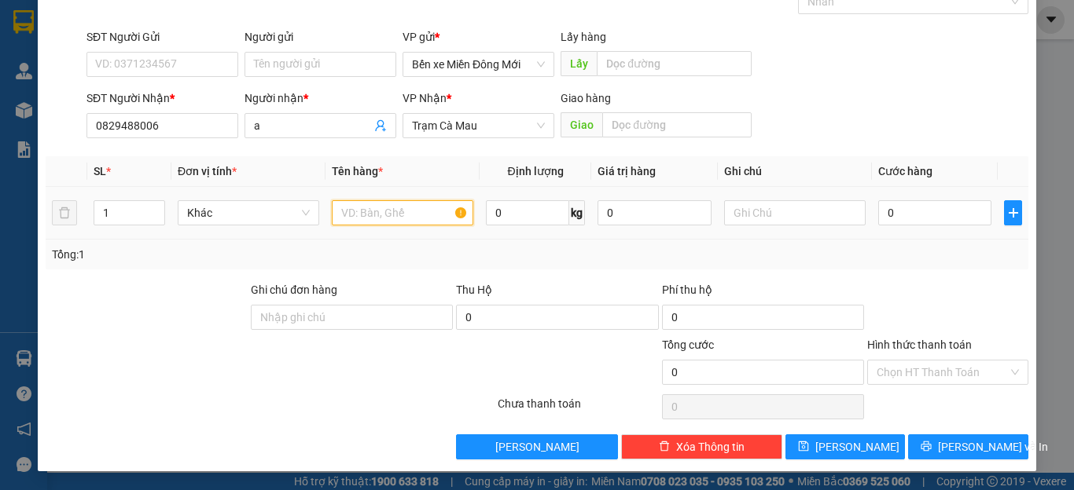
click at [404, 219] on input "text" at bounding box center [402, 212] width 141 height 25
type input "ga"
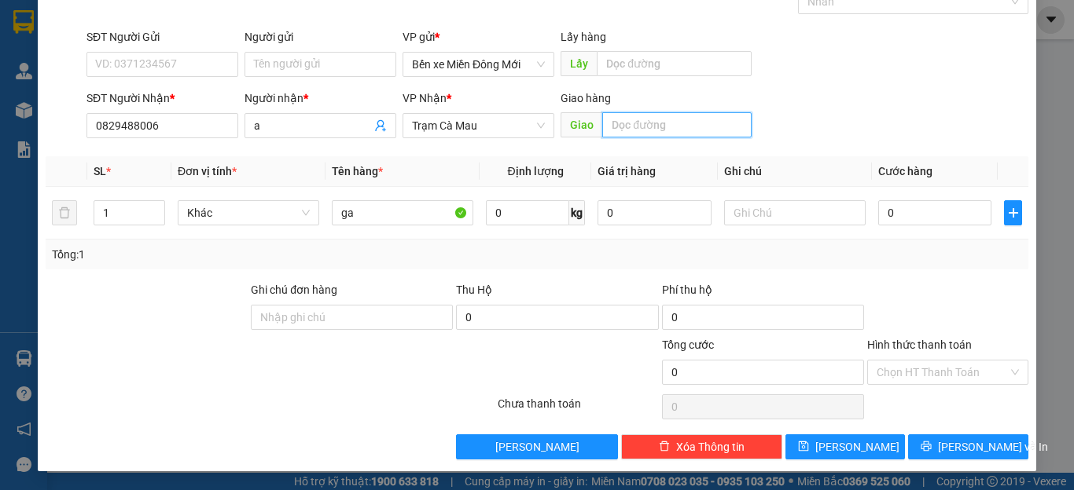
click at [681, 128] on input "text" at bounding box center [676, 124] width 149 height 25
type input "bac lieu"
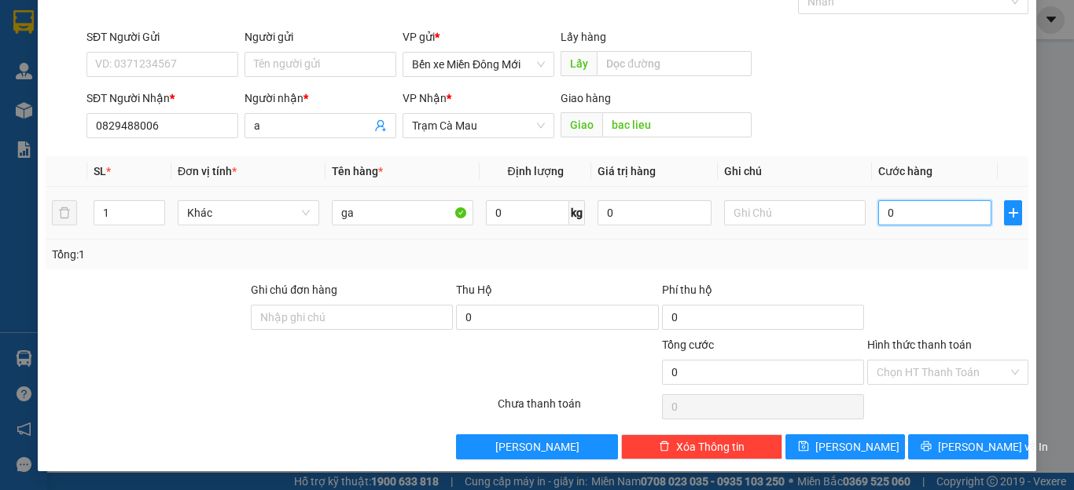
click at [909, 215] on input "0" at bounding box center [934, 212] width 113 height 25
type input "1"
type input "10"
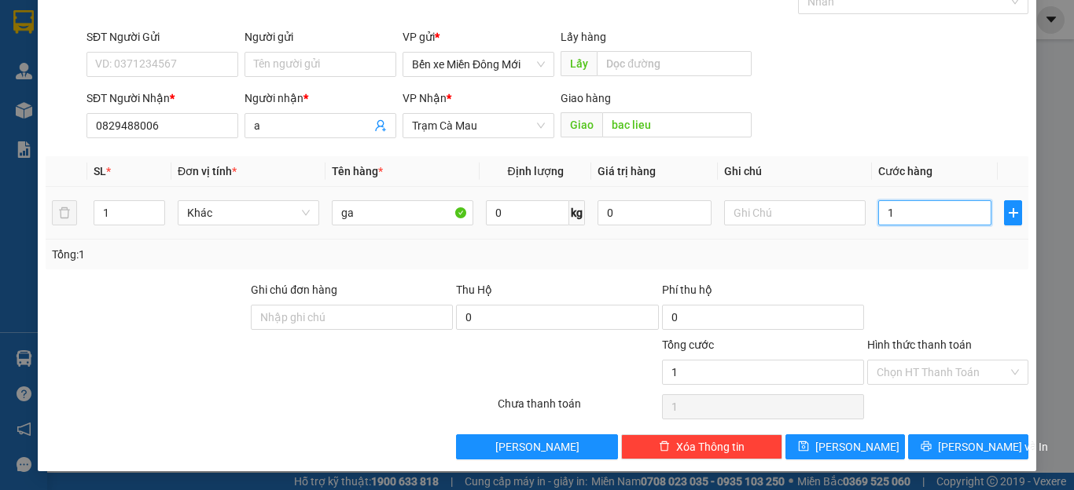
type input "10"
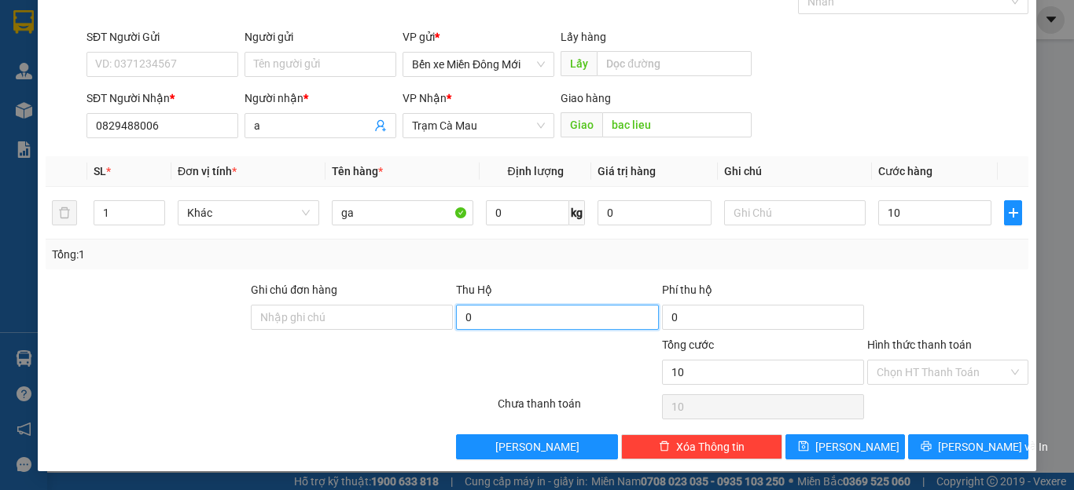
click at [506, 321] on input "0" at bounding box center [557, 317] width 202 height 25
type input "10.000"
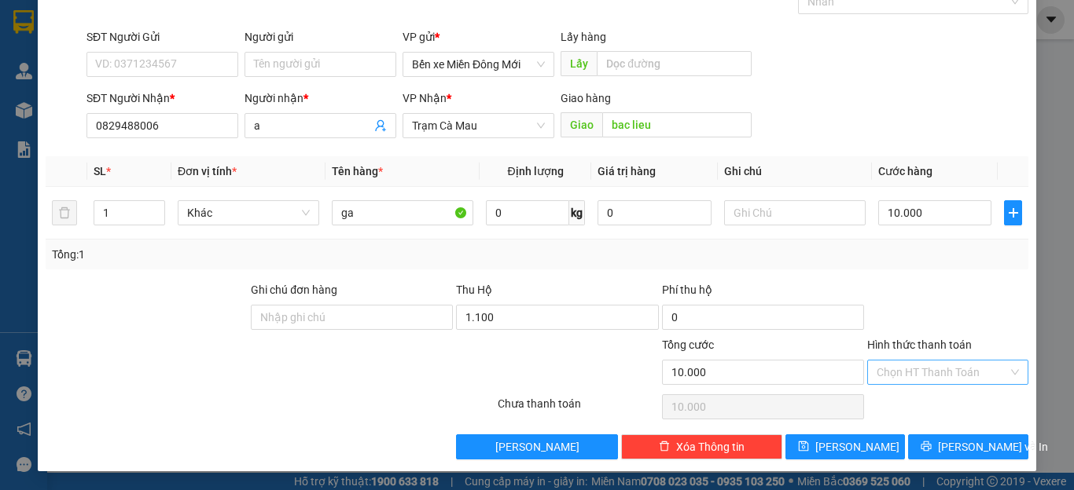
type input "1.100.000"
click at [924, 361] on input "Hình thức thanh toán" at bounding box center [941, 373] width 131 height 24
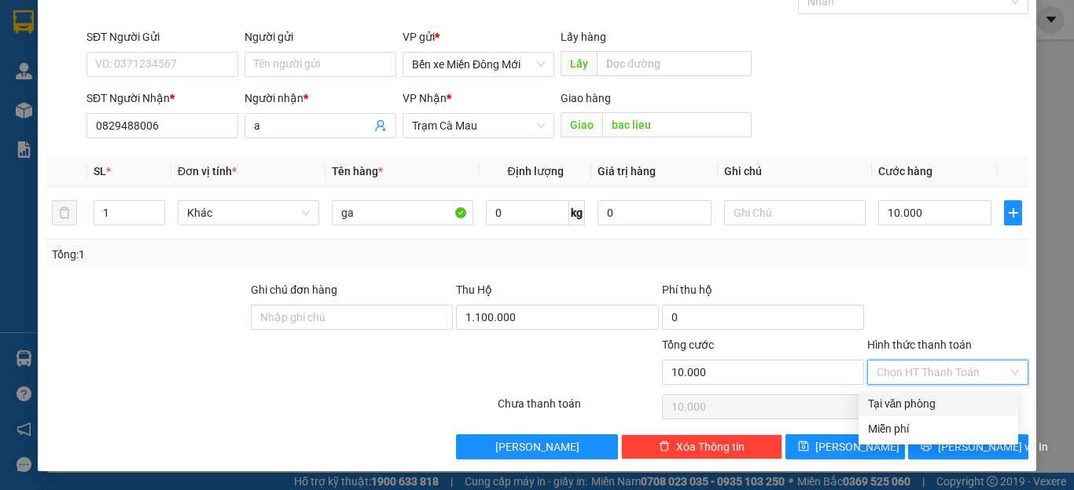
click at [908, 409] on div "Tại văn phòng" at bounding box center [938, 403] width 141 height 17
type input "0"
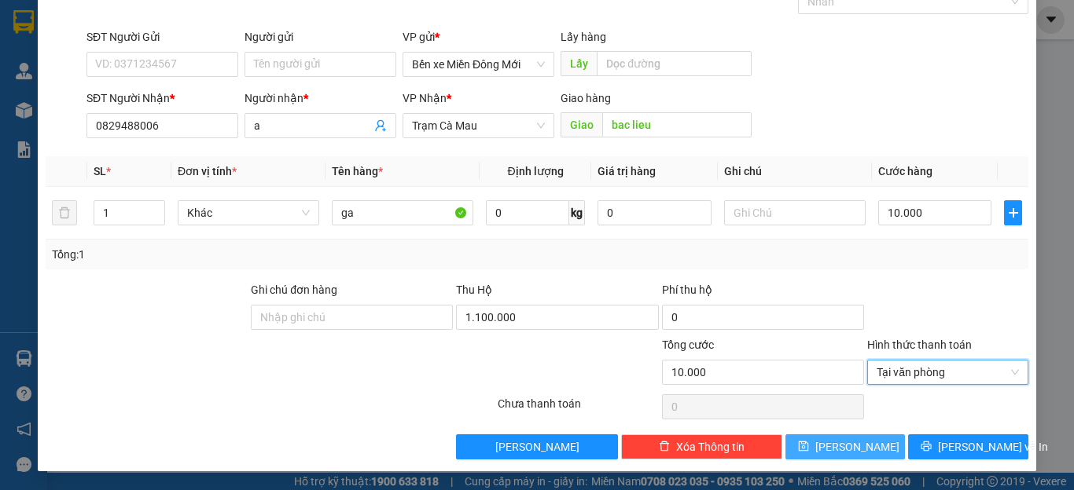
click at [864, 442] on button "[PERSON_NAME]" at bounding box center [845, 447] width 120 height 25
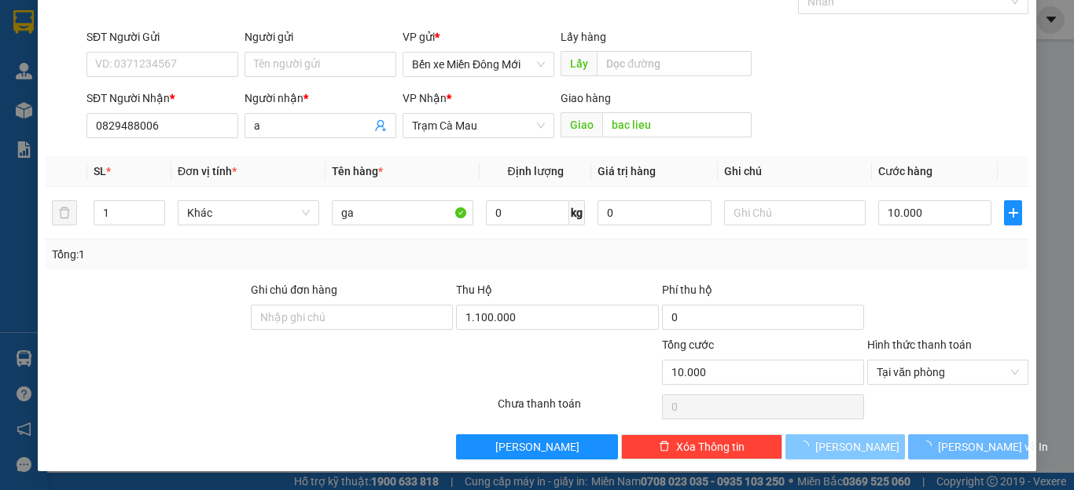
type input "0"
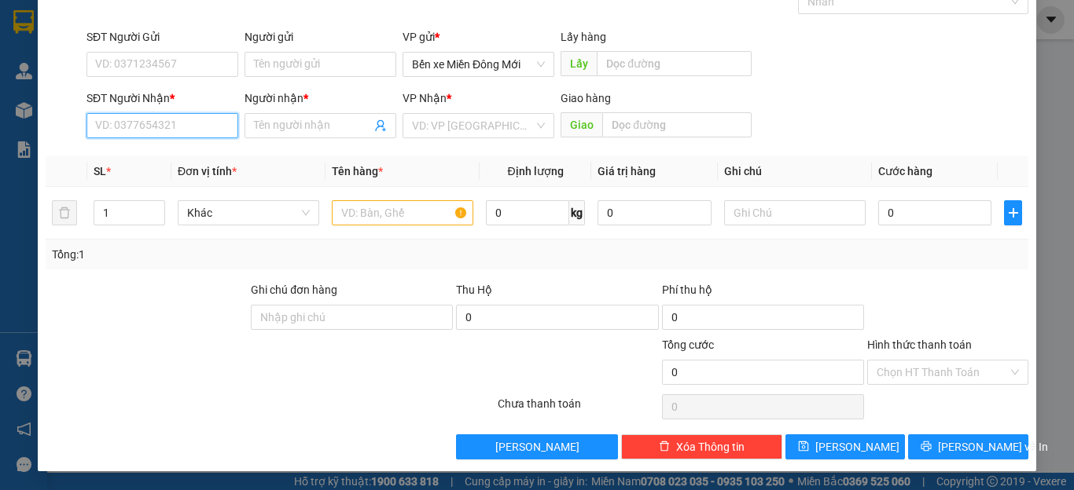
click at [155, 120] on input "SĐT Người Nhận *" at bounding box center [162, 125] width 152 height 25
type input "0837777616"
click at [285, 121] on input "Người nhận *" at bounding box center [312, 125] width 117 height 17
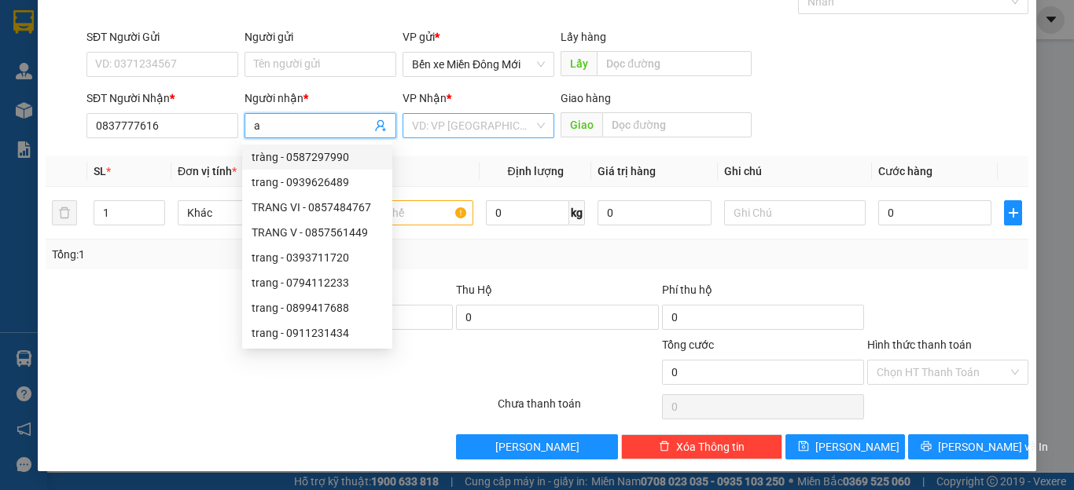
type input "a"
click at [452, 129] on input "search" at bounding box center [473, 126] width 122 height 24
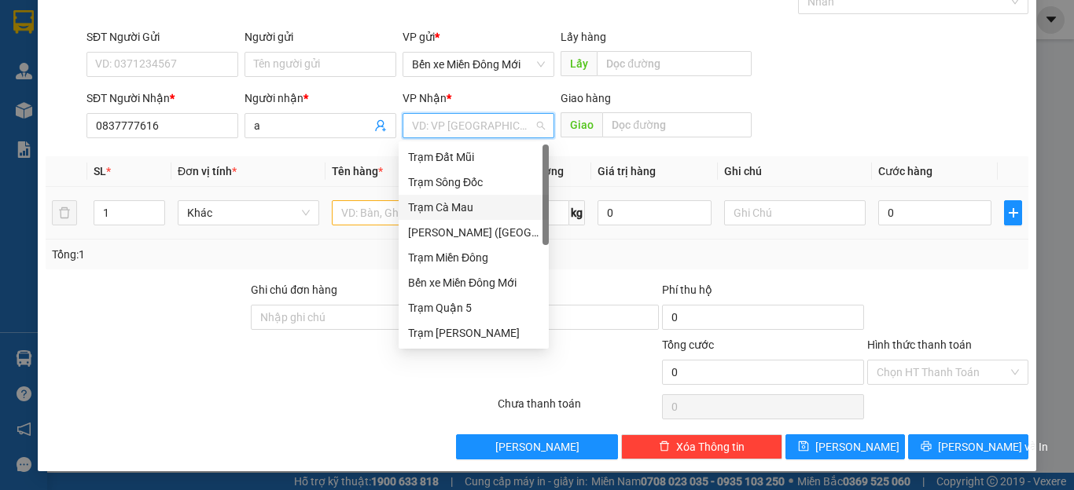
click at [456, 211] on div "Trạm Cà Mau" at bounding box center [473, 207] width 131 height 17
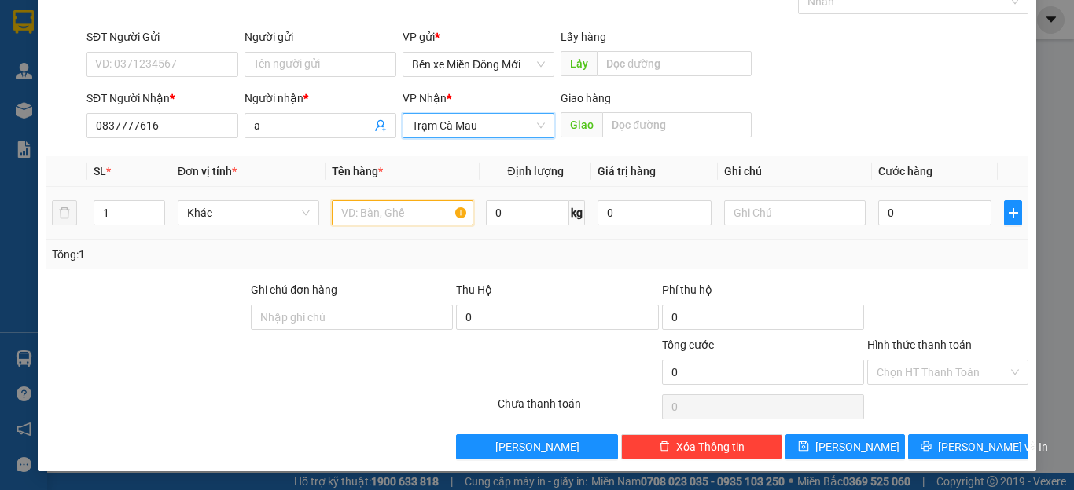
click at [406, 224] on input "text" at bounding box center [402, 212] width 141 height 25
click at [127, 221] on input "1" at bounding box center [129, 213] width 70 height 24
type input "3"
type input "2"
click at [354, 219] on input "text" at bounding box center [402, 212] width 141 height 25
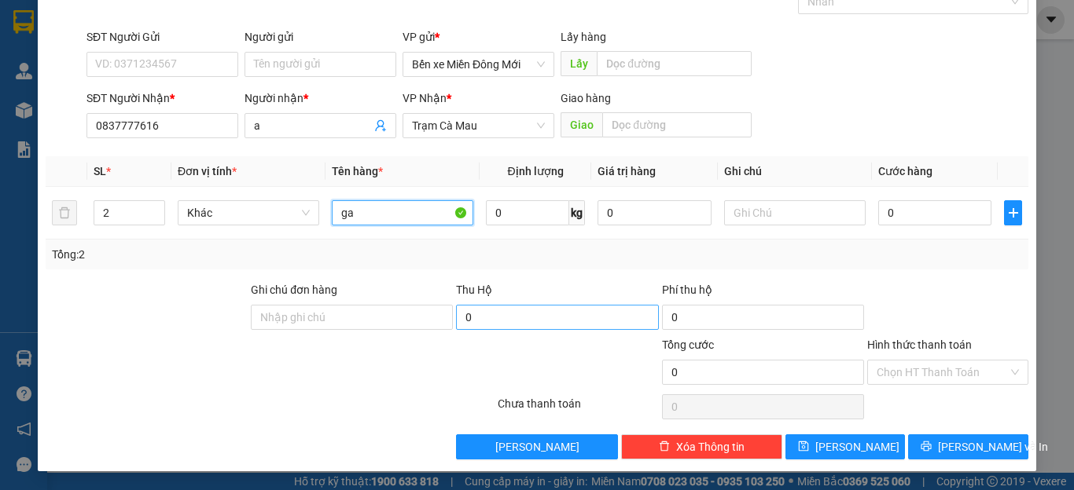
type input "ga"
click at [498, 325] on input "0" at bounding box center [557, 317] width 202 height 25
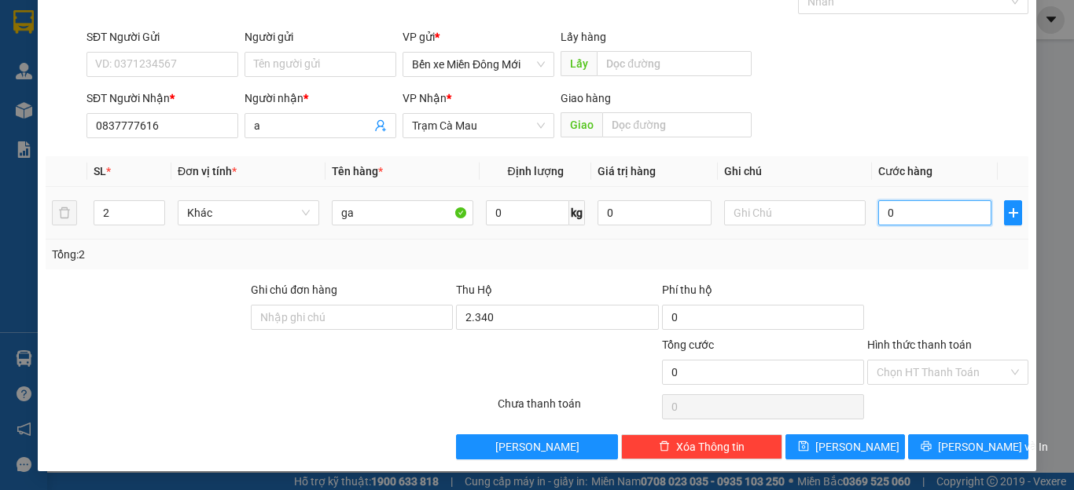
type input "2.340.000"
click at [929, 222] on input "0" at bounding box center [934, 212] width 113 height 25
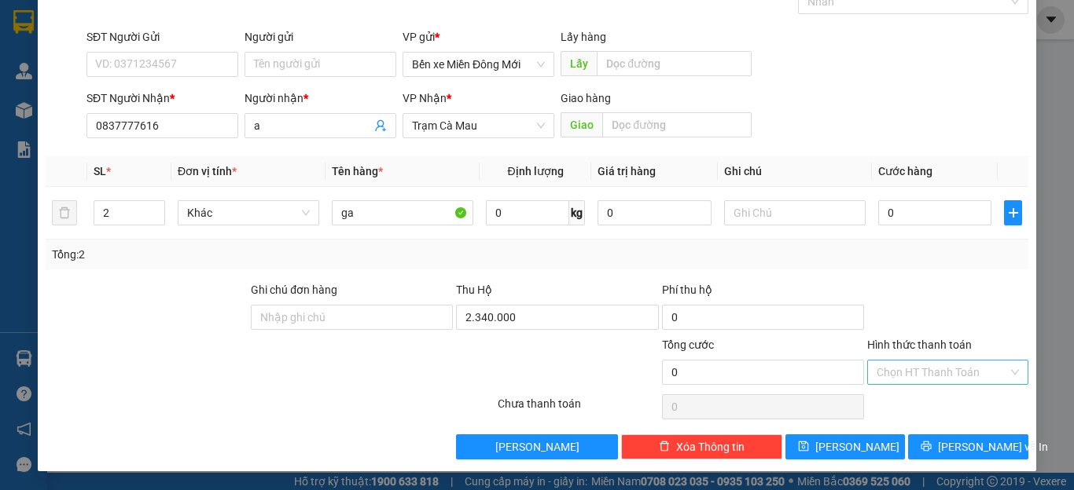
click at [902, 369] on input "Hình thức thanh toán" at bounding box center [941, 373] width 131 height 24
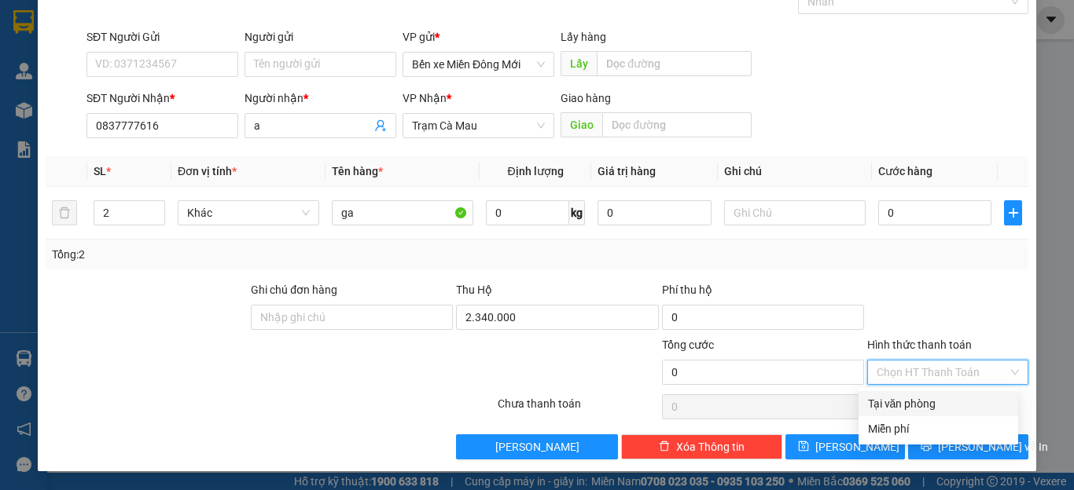
click at [877, 405] on div "Tại văn phòng" at bounding box center [938, 403] width 141 height 17
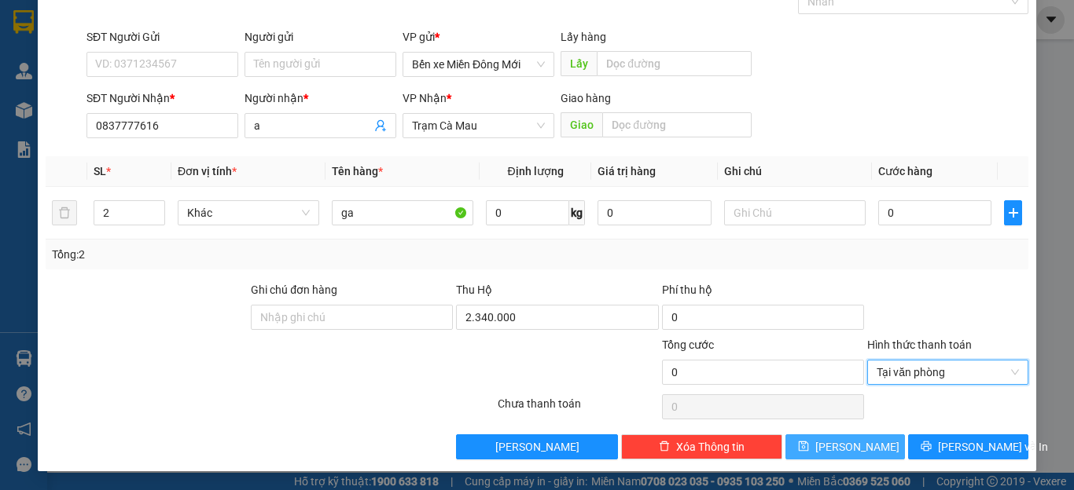
click at [840, 442] on span "[PERSON_NAME]" at bounding box center [857, 447] width 84 height 17
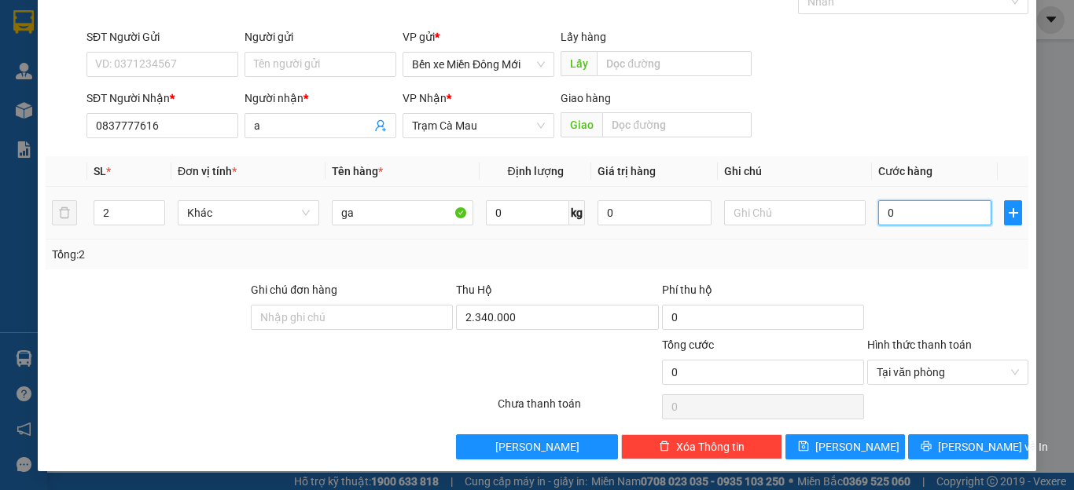
type input "1"
type input "10"
click at [889, 375] on span "Tại văn phòng" at bounding box center [947, 373] width 142 height 24
type input "10"
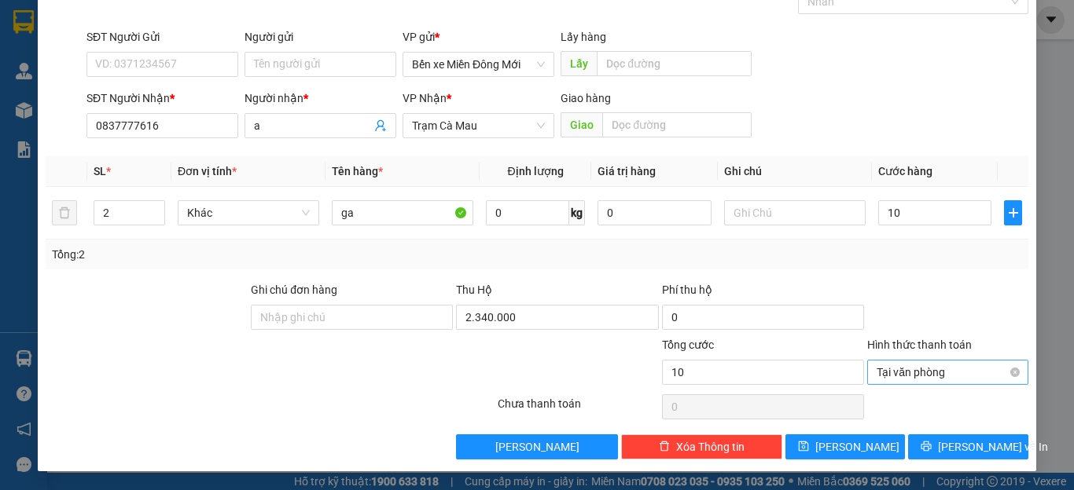
type input "10.000"
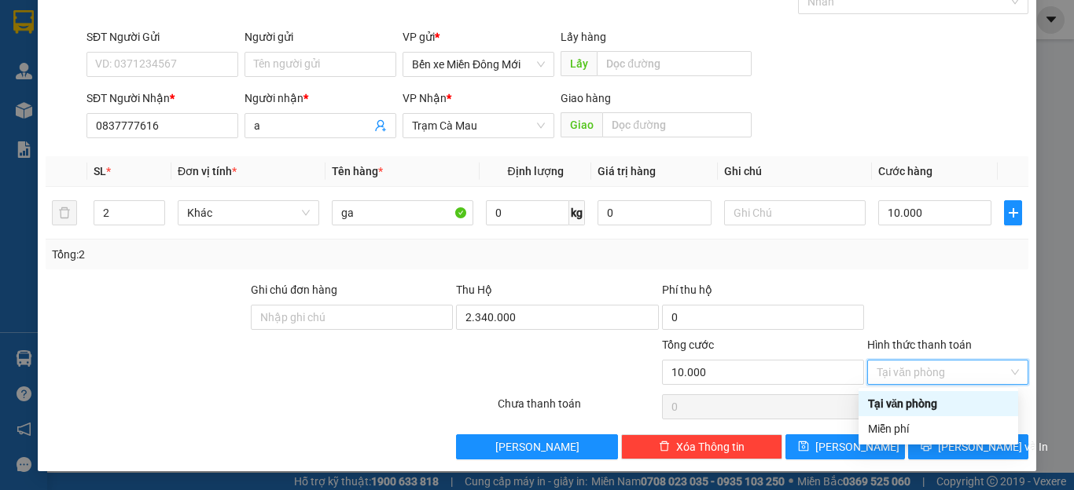
click at [884, 398] on div "Tại văn phòng" at bounding box center [938, 403] width 141 height 17
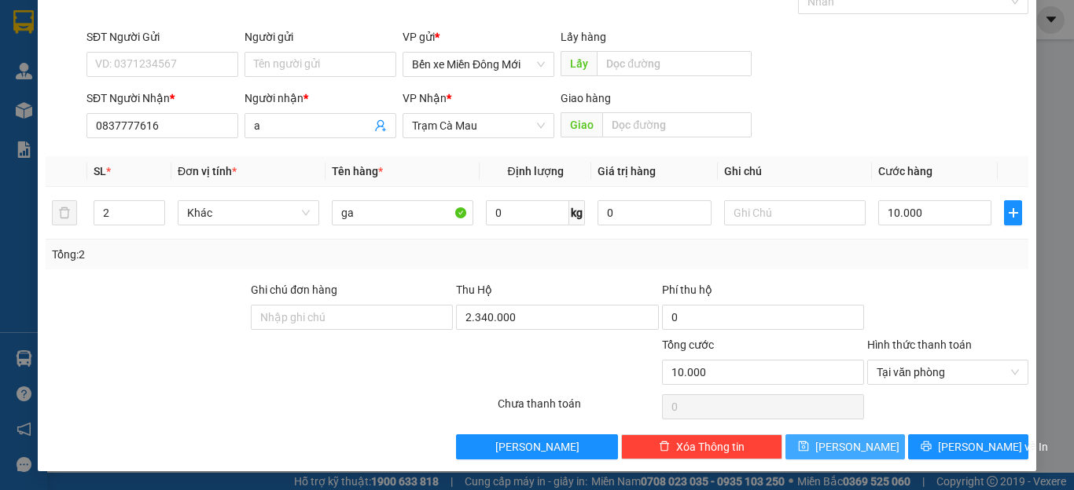
click at [860, 444] on button "[PERSON_NAME]" at bounding box center [845, 447] width 120 height 25
type input "0"
type input "1"
type input "0"
